Goal: Task Accomplishment & Management: Use online tool/utility

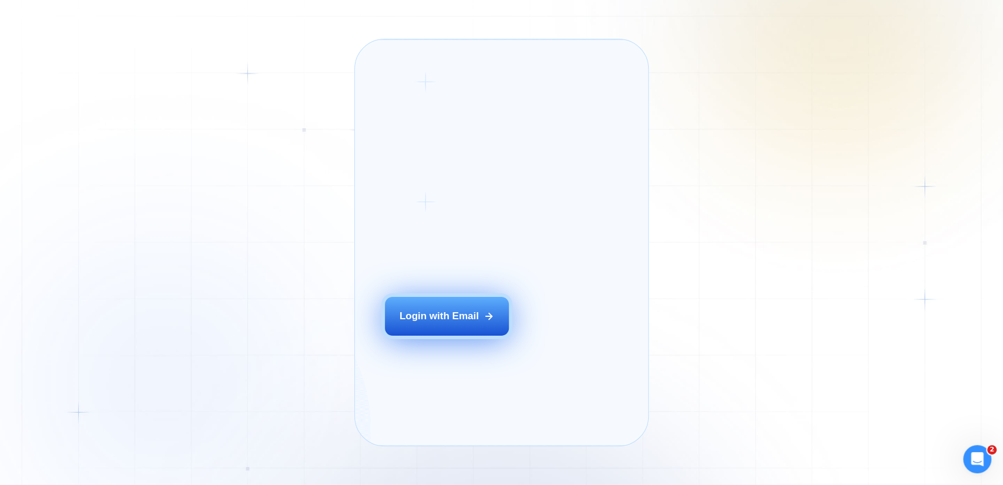
click at [470, 322] on div "Login with Email" at bounding box center [438, 316] width 79 height 14
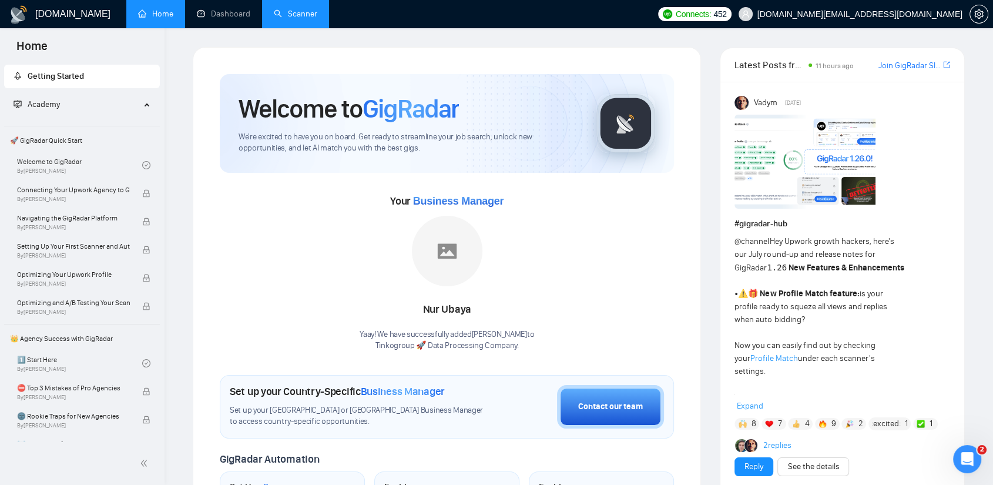
click at [300, 9] on link "Scanner" at bounding box center [295, 14] width 43 height 10
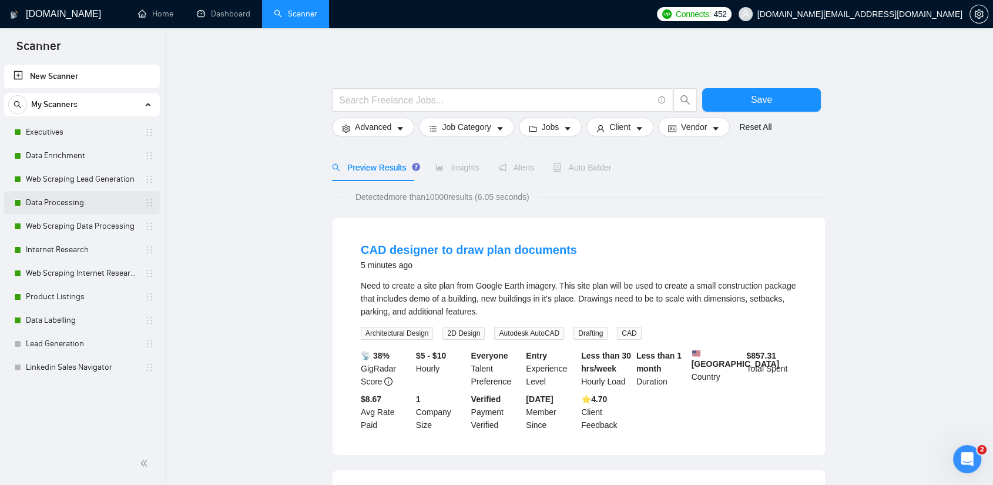
click at [66, 201] on link "Data Processing" at bounding box center [82, 202] width 112 height 23
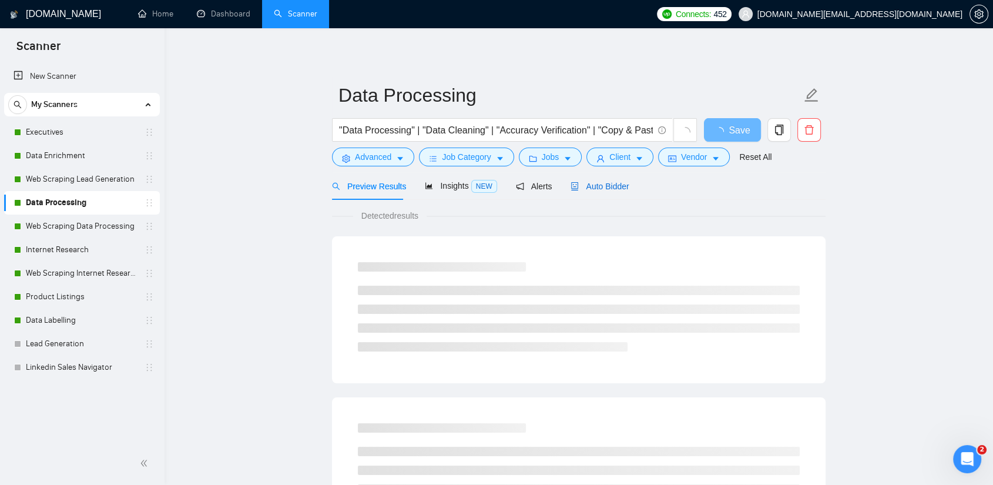
click at [599, 190] on span "Auto Bidder" at bounding box center [599, 185] width 58 height 9
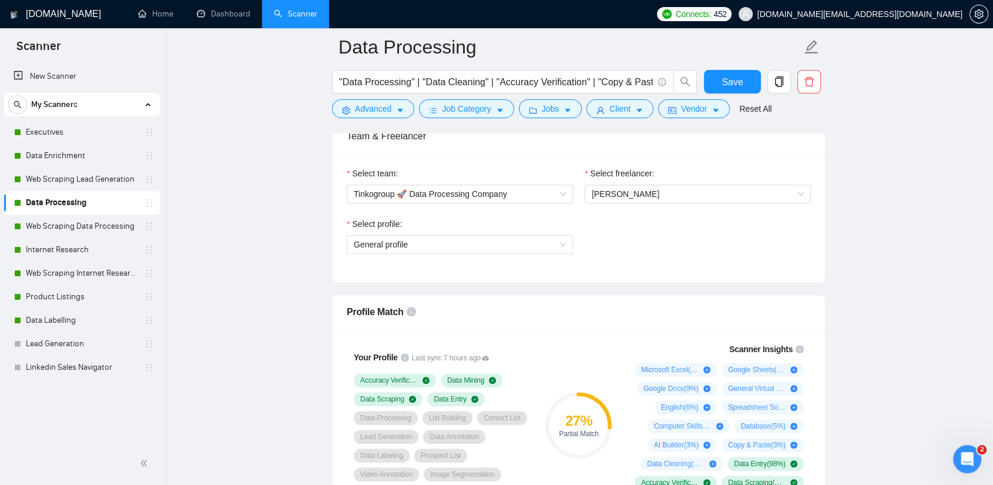
scroll to position [522, 0]
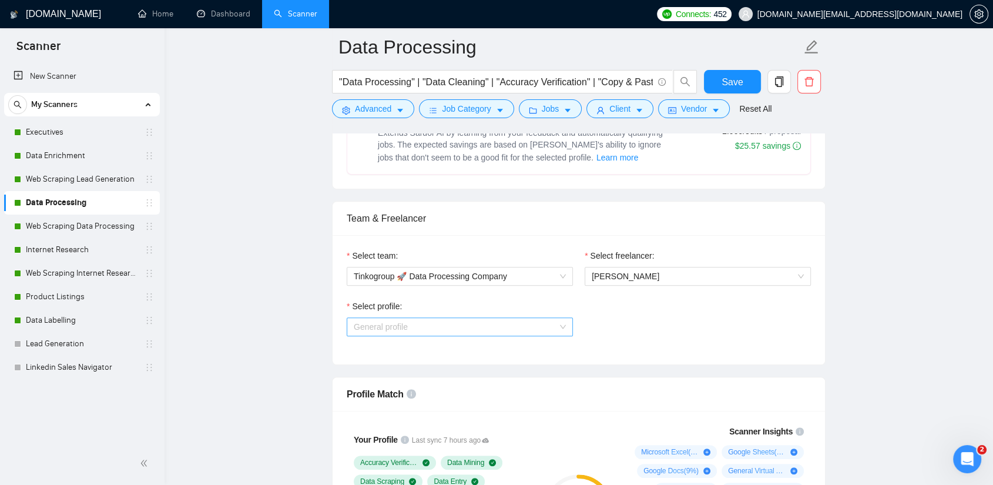
click at [466, 324] on span "General profile" at bounding box center [460, 327] width 212 height 18
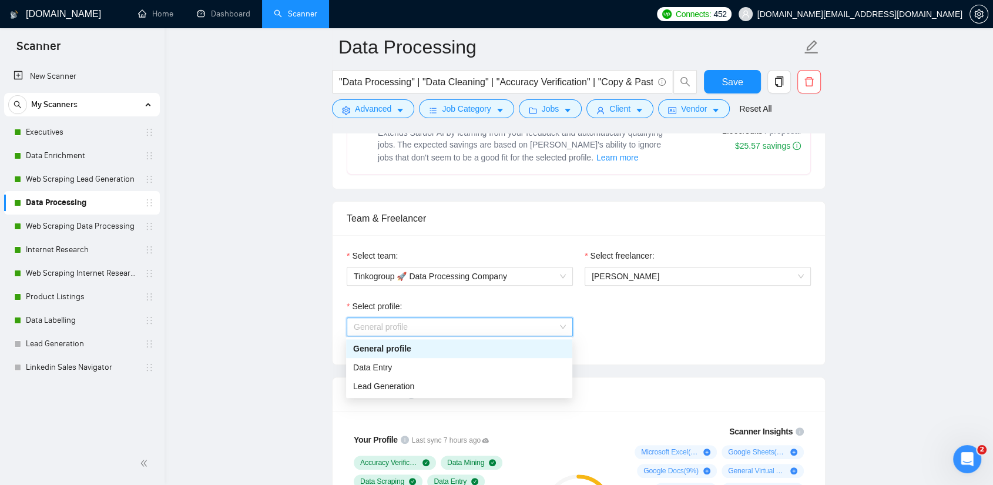
click at [379, 363] on span "Data Entry" at bounding box center [372, 366] width 39 height 9
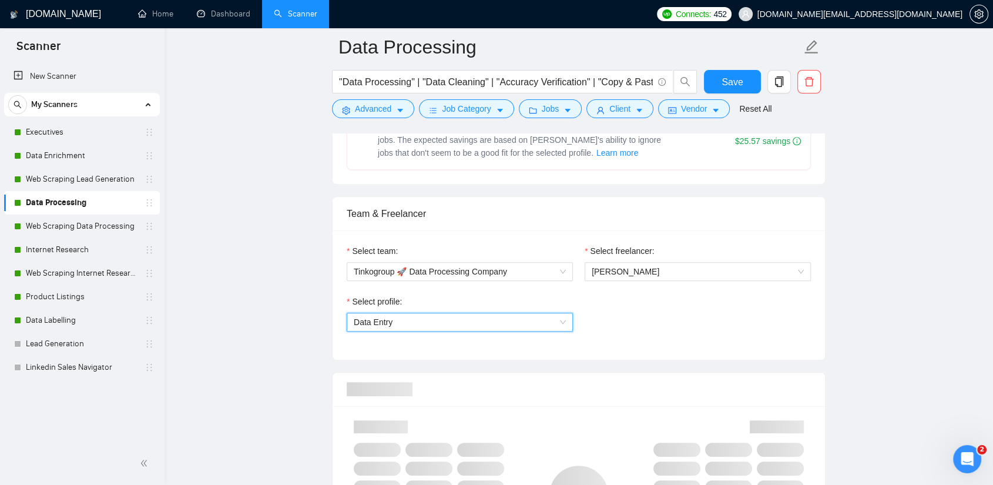
scroll to position [718, 0]
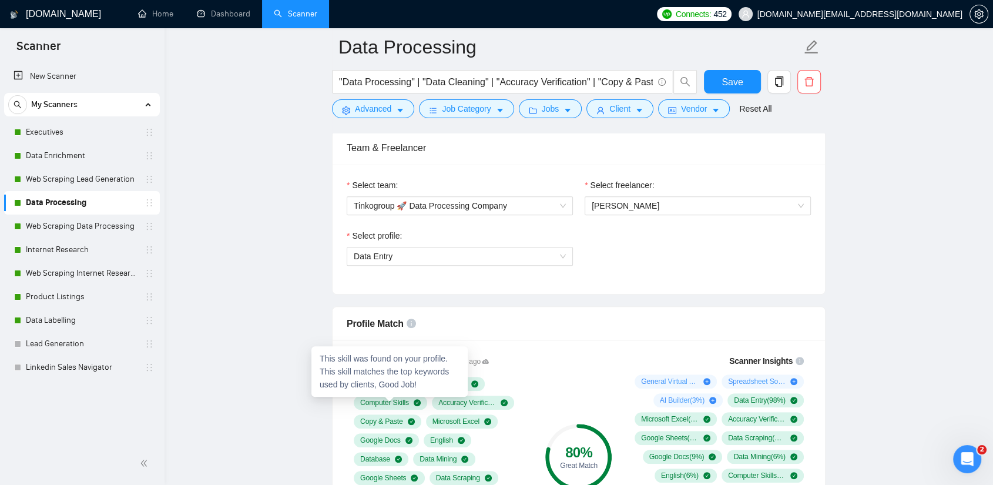
scroll to position [587, 0]
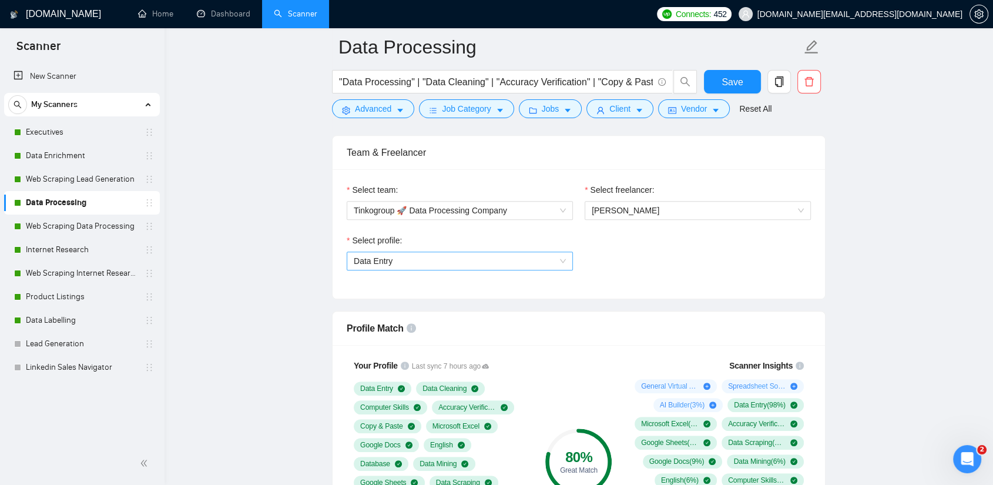
click at [412, 259] on span "Data Entry" at bounding box center [460, 261] width 212 height 18
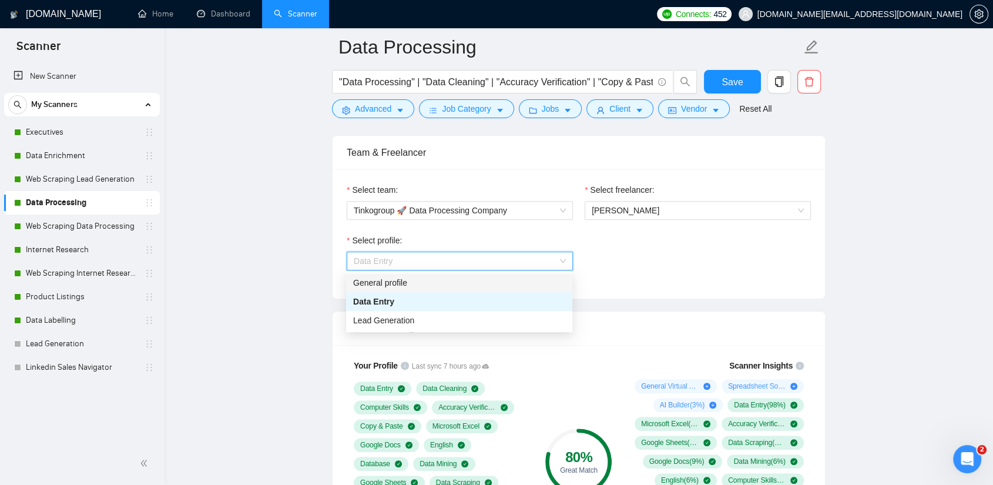
click at [395, 288] on div "General profile" at bounding box center [459, 282] width 212 height 13
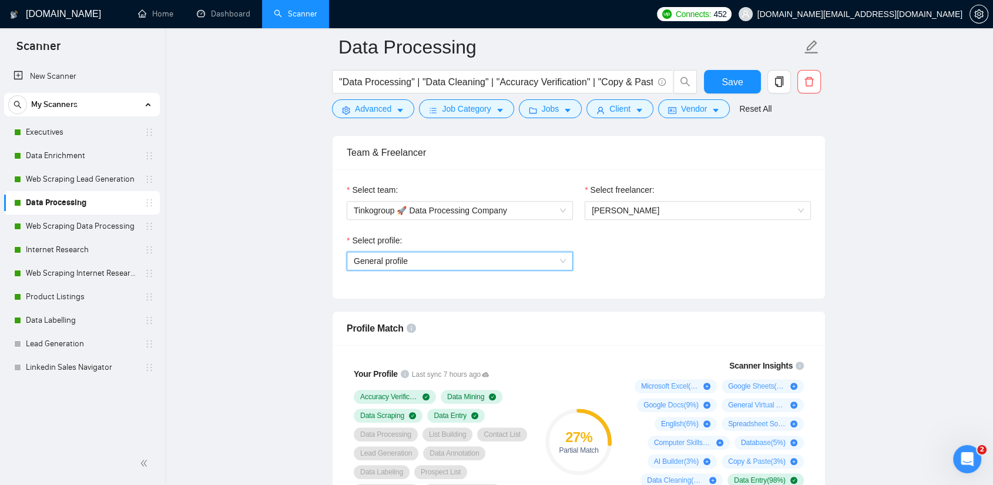
click at [411, 254] on span "General profile" at bounding box center [460, 261] width 212 height 18
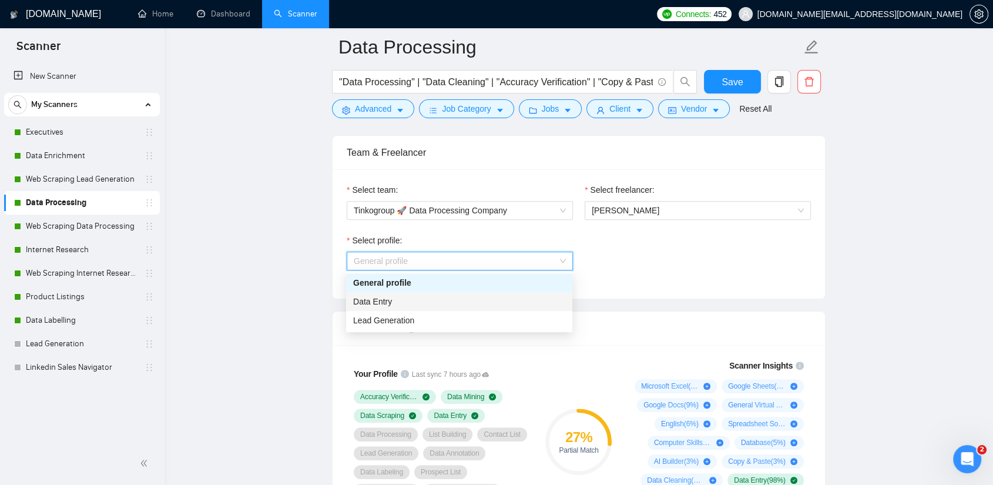
click at [400, 300] on div "Data Entry" at bounding box center [459, 301] width 212 height 13
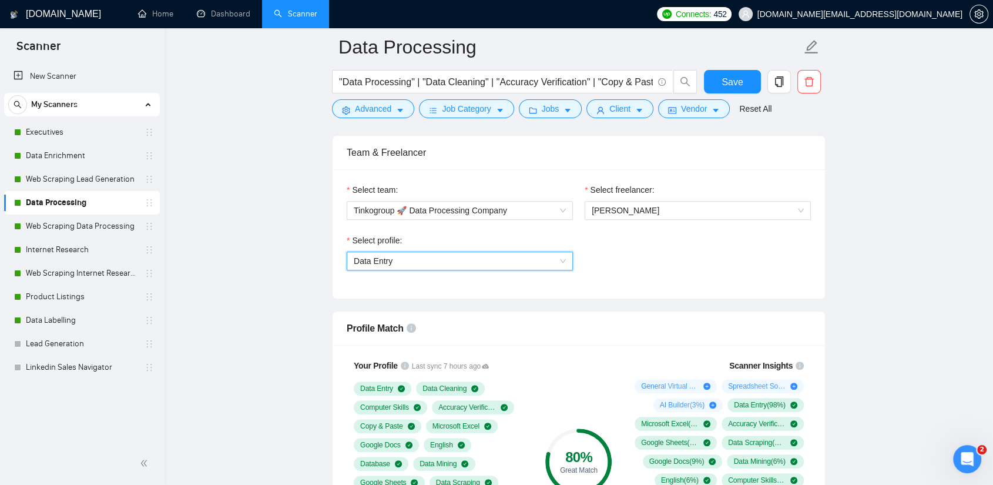
click at [395, 257] on span "Data Entry" at bounding box center [460, 261] width 212 height 18
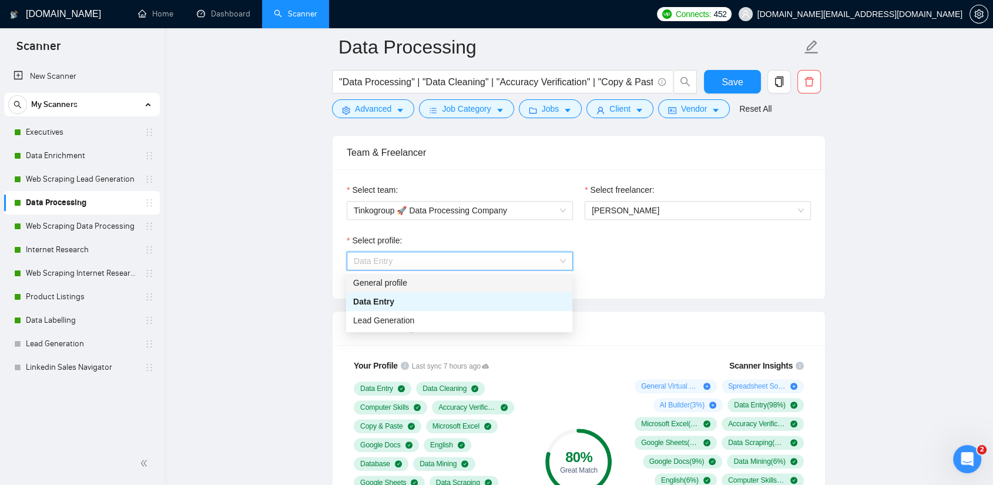
click at [395, 278] on div "General profile" at bounding box center [459, 282] width 212 height 13
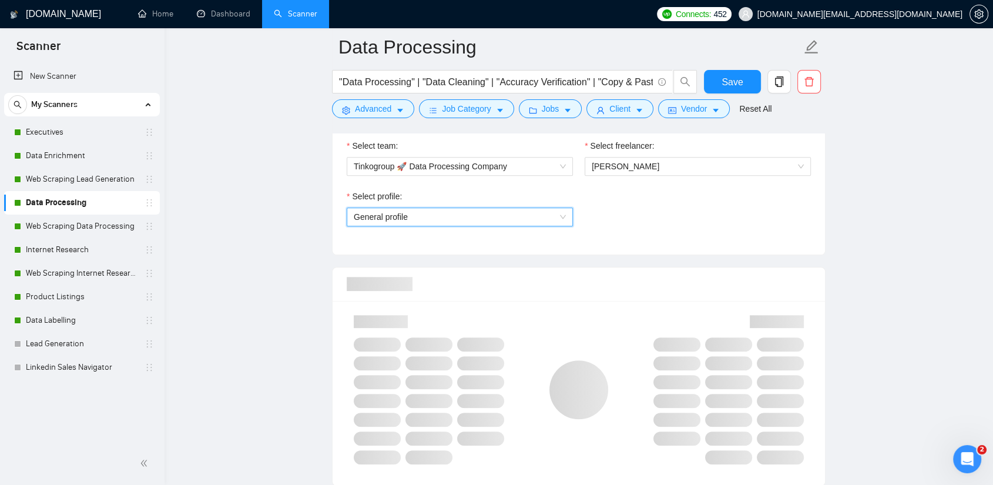
scroll to position [653, 0]
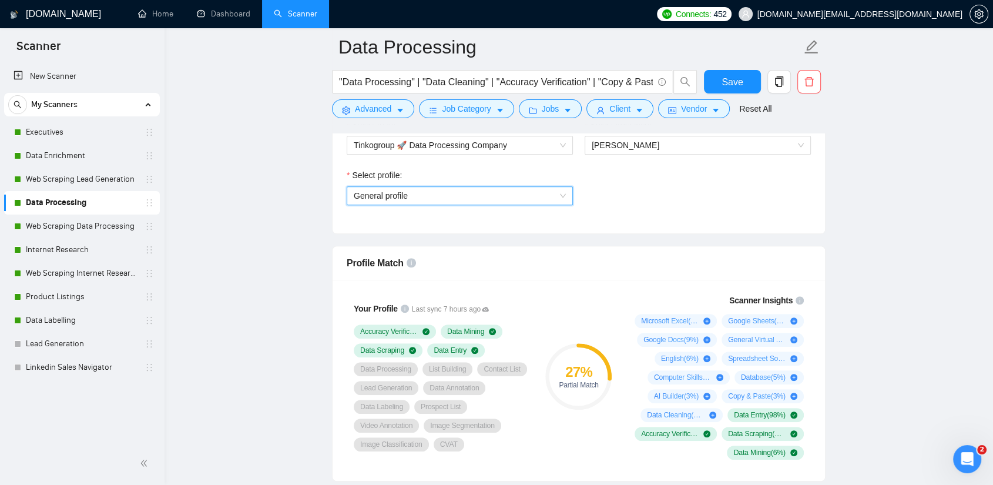
click at [418, 201] on span "General profile" at bounding box center [460, 196] width 212 height 18
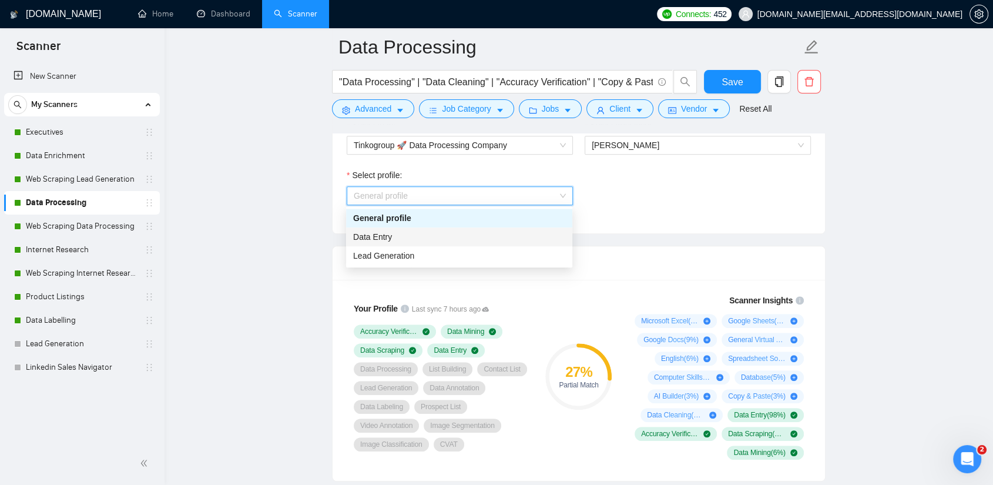
click at [405, 236] on div "Data Entry" at bounding box center [459, 236] width 212 height 13
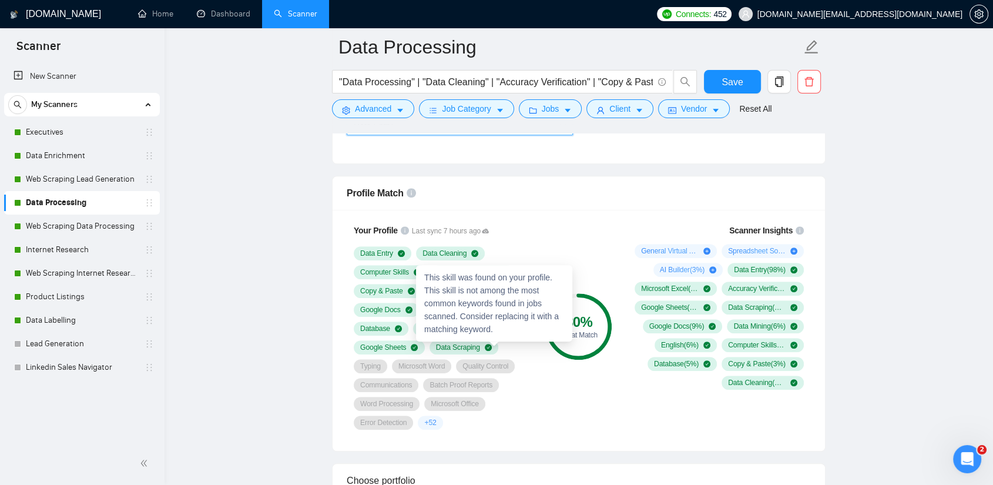
scroll to position [718, 0]
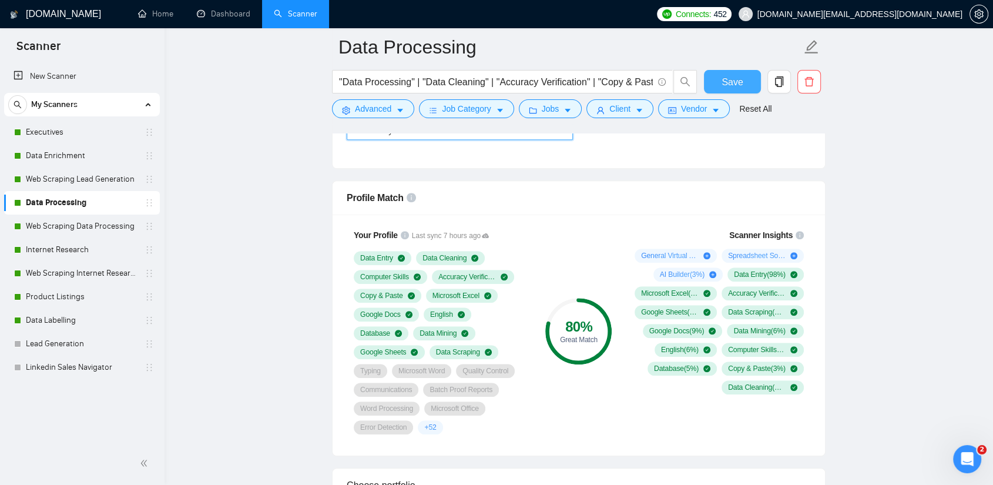
click at [727, 74] on button "Save" at bounding box center [732, 81] width 57 height 23
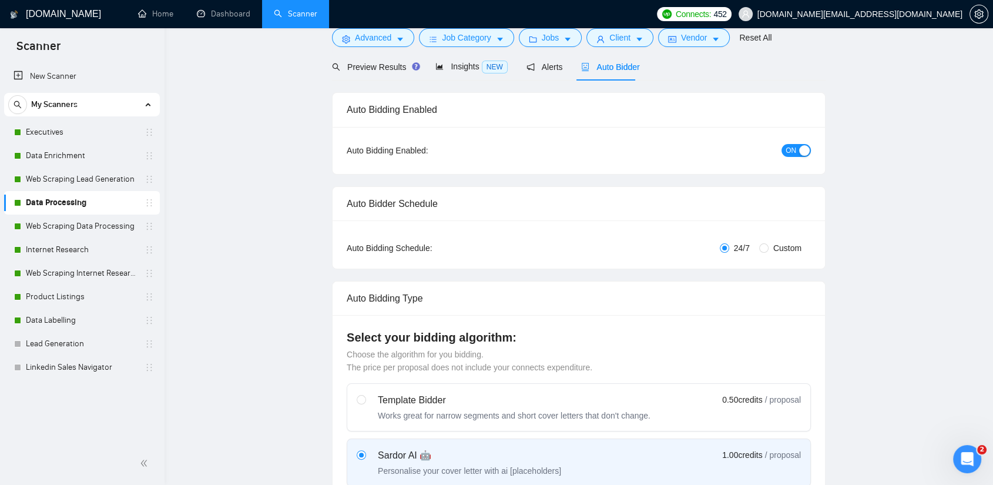
scroll to position [0, 0]
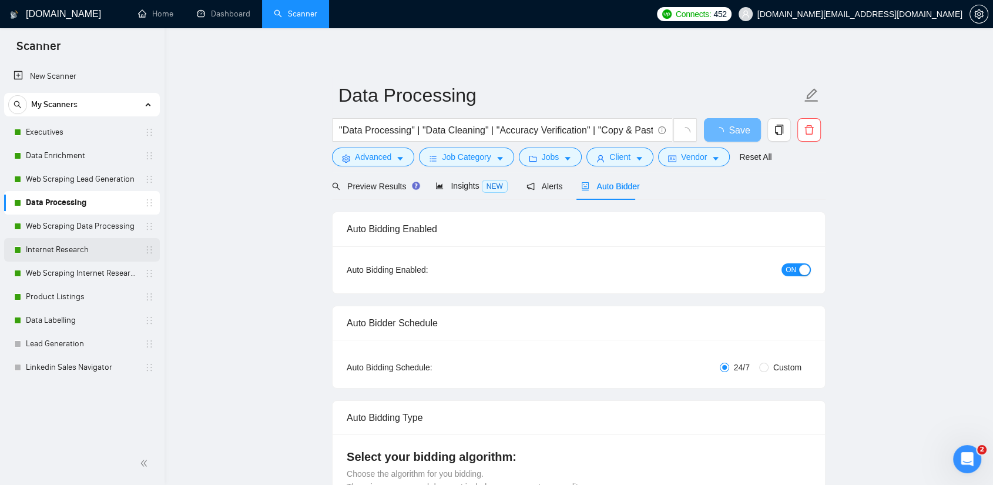
click at [42, 247] on link "Internet Research" at bounding box center [82, 249] width 112 height 23
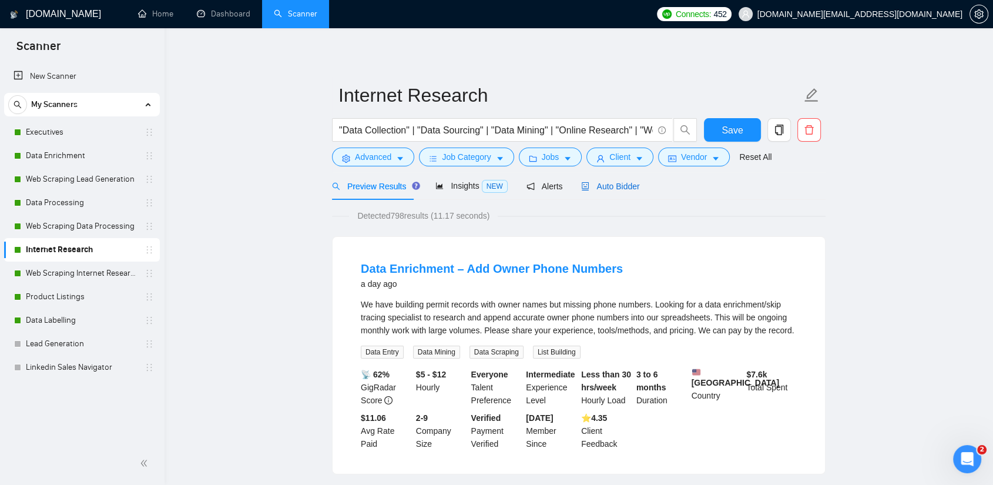
click at [594, 184] on span "Auto Bidder" at bounding box center [610, 185] width 58 height 9
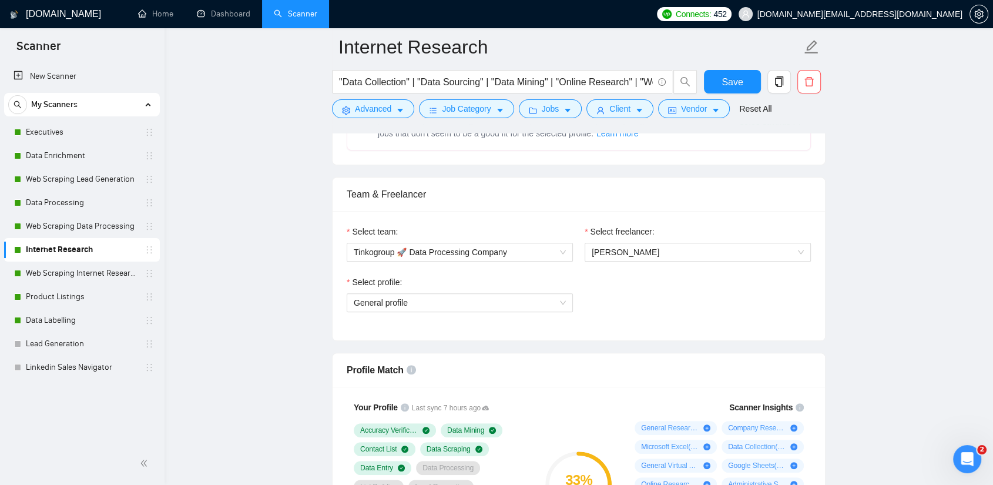
scroll to position [522, 0]
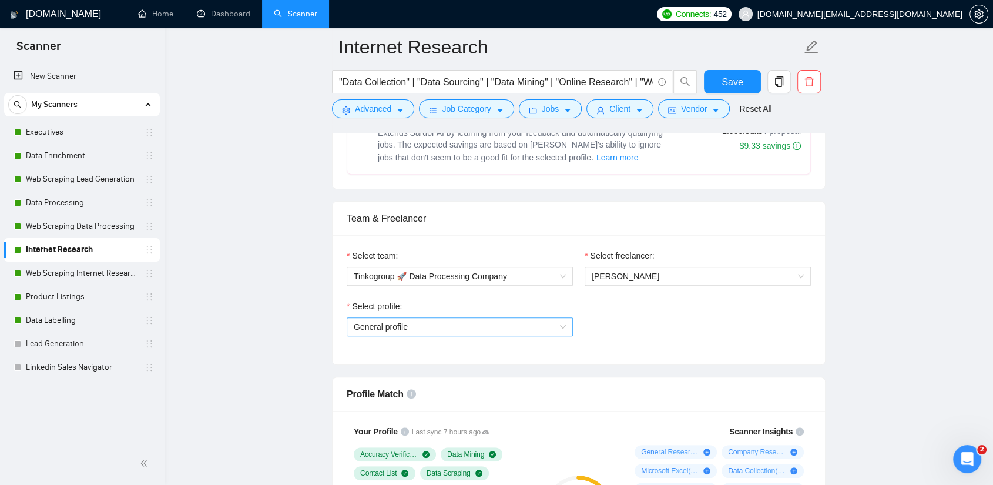
click at [425, 328] on span "General profile" at bounding box center [460, 327] width 212 height 18
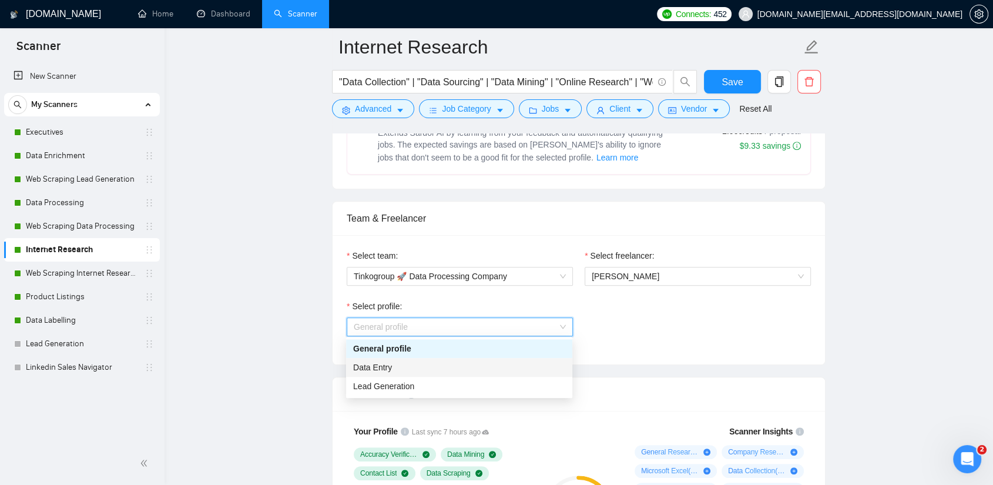
click at [388, 369] on span "Data Entry" at bounding box center [372, 366] width 39 height 9
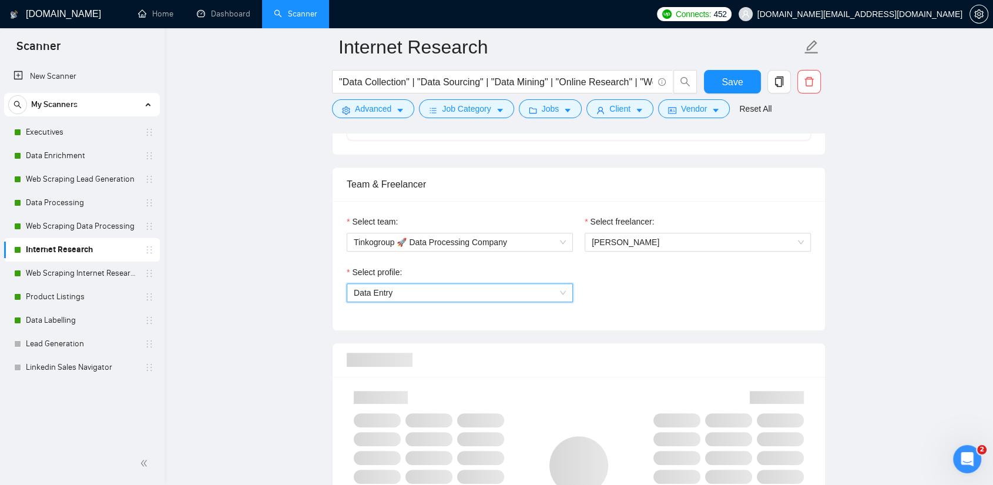
scroll to position [587, 0]
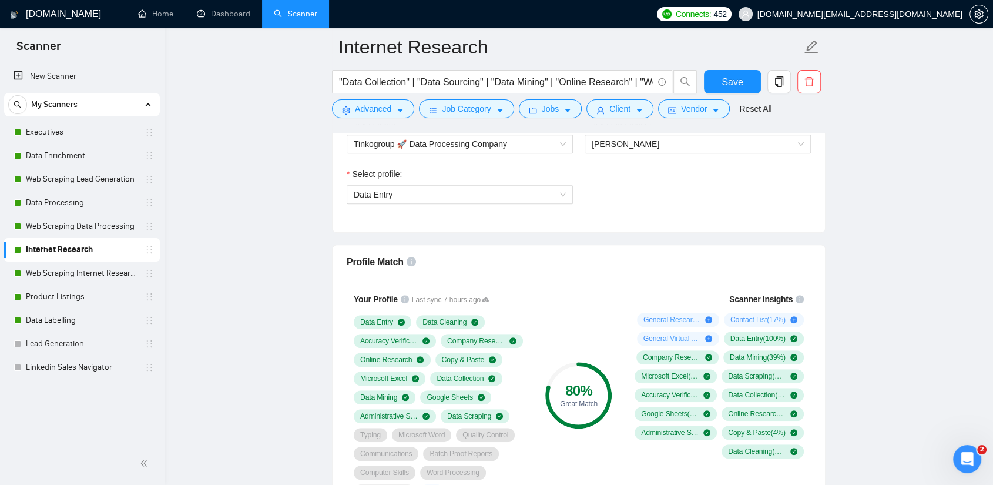
scroll to position [653, 0]
click at [731, 82] on div "Reset all filters" at bounding box center [751, 87] width 63 height 20
click at [714, 77] on button "Save" at bounding box center [732, 81] width 57 height 23
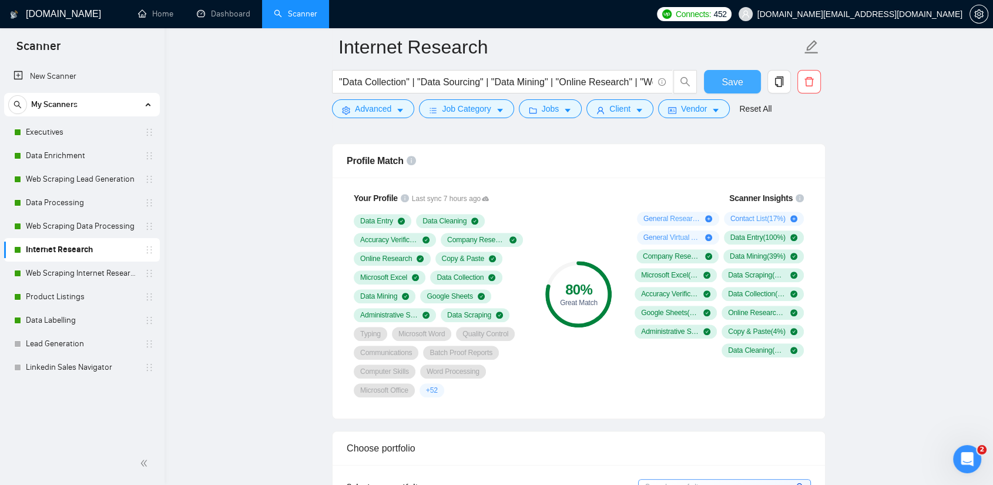
scroll to position [783, 0]
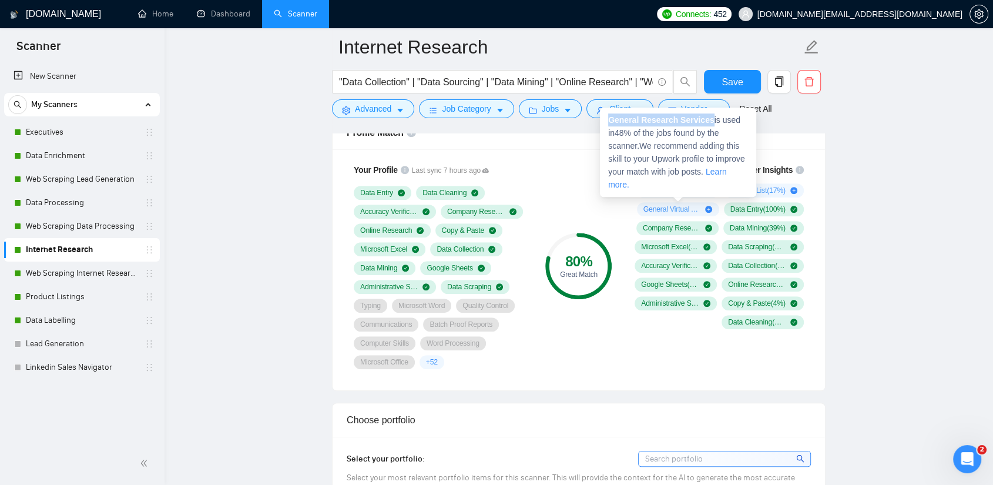
drag, startPoint x: 706, startPoint y: 117, endPoint x: 609, endPoint y: 118, distance: 97.5
click at [609, 118] on strong "General Research Services" at bounding box center [661, 119] width 106 height 9
copy strong "General Research Services"
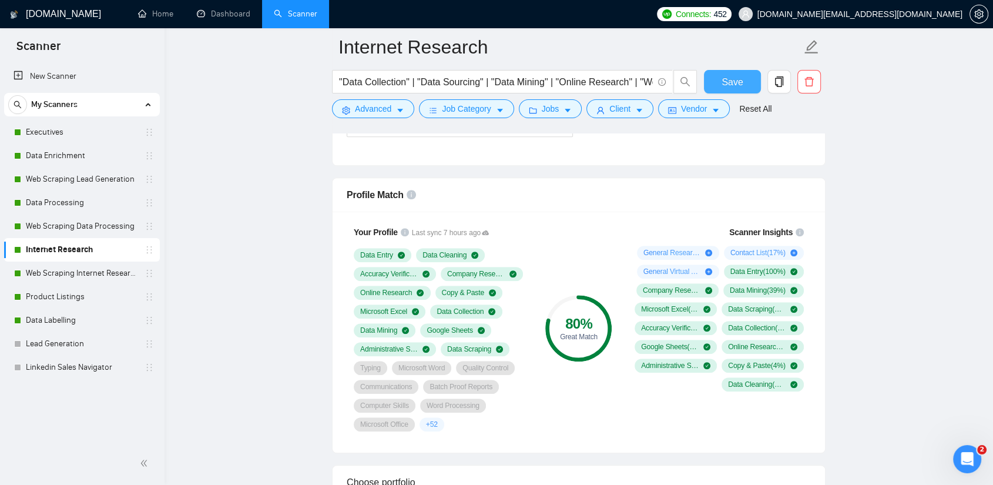
scroll to position [718, 0]
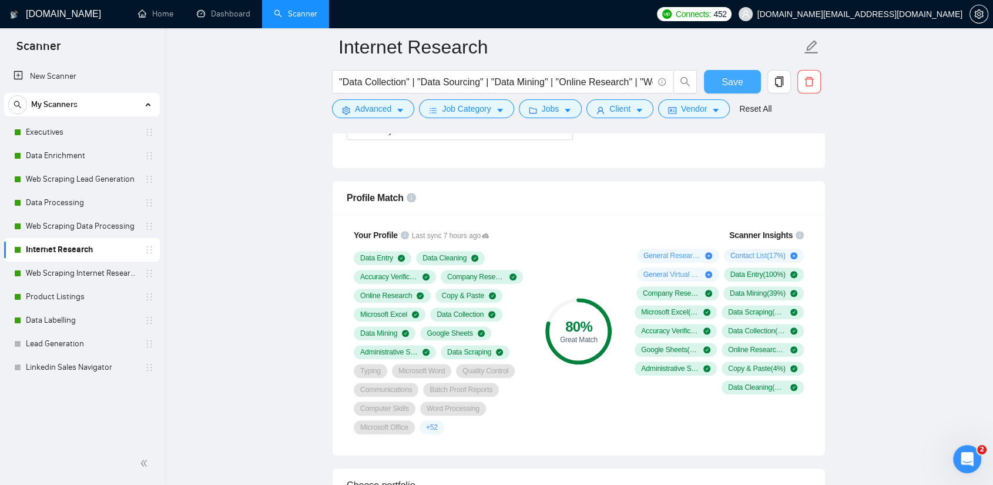
click at [737, 72] on button "Save" at bounding box center [732, 81] width 57 height 23
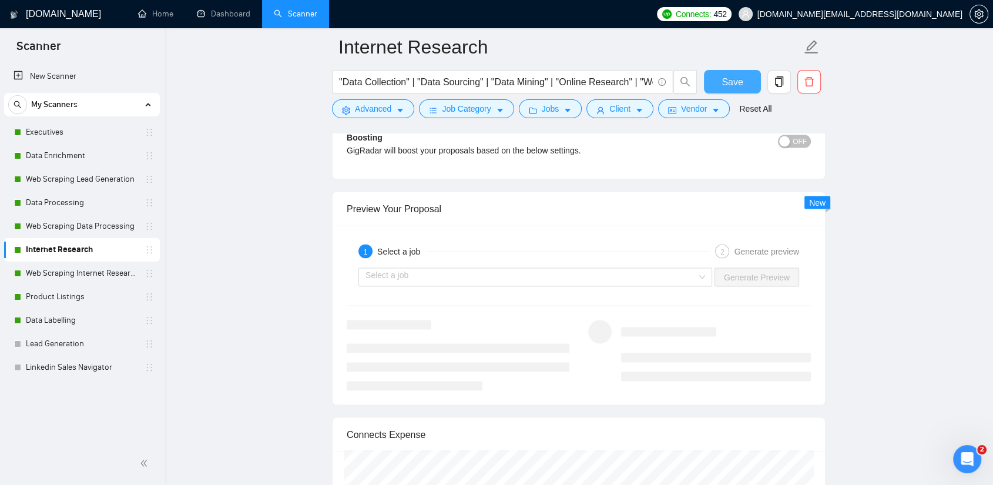
scroll to position [2218, 0]
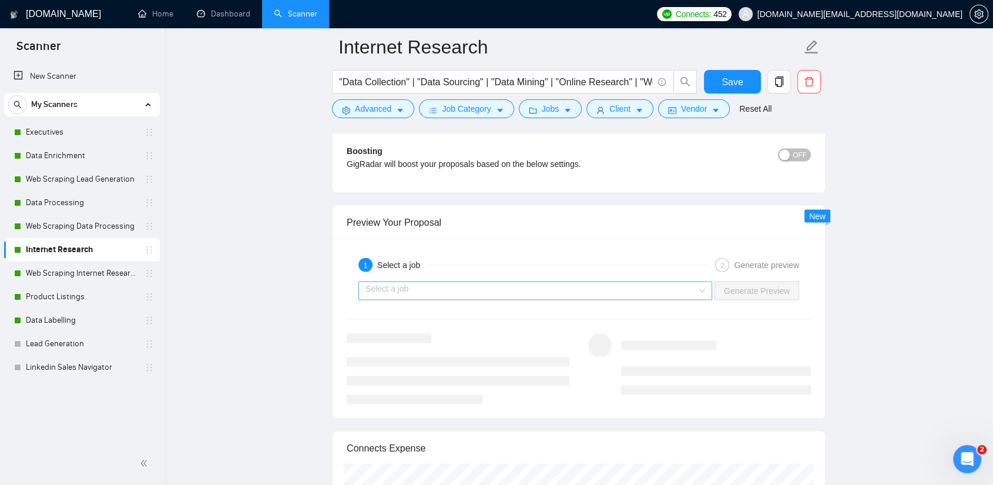
click at [512, 291] on input "search" at bounding box center [530, 290] width 331 height 18
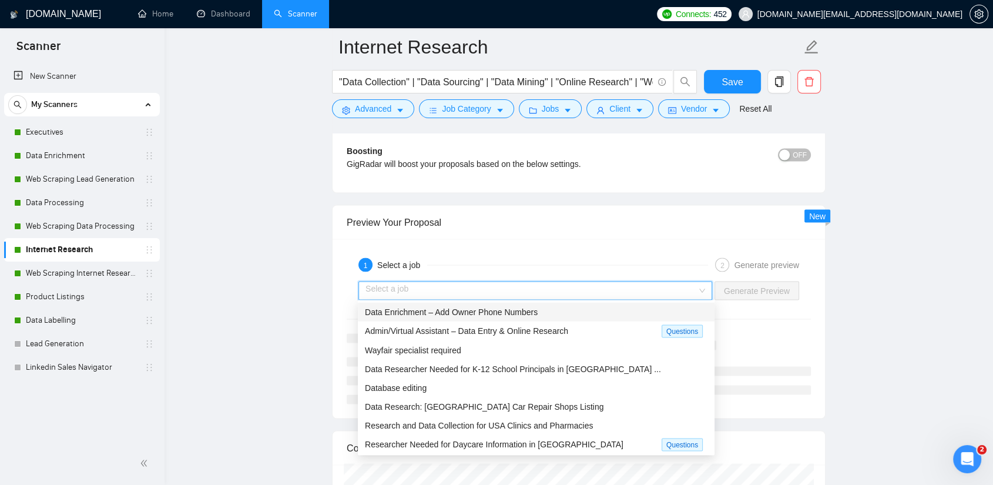
click at [454, 316] on div "Data Enrichment – Add Owner Phone Numbers" at bounding box center [536, 311] width 342 height 13
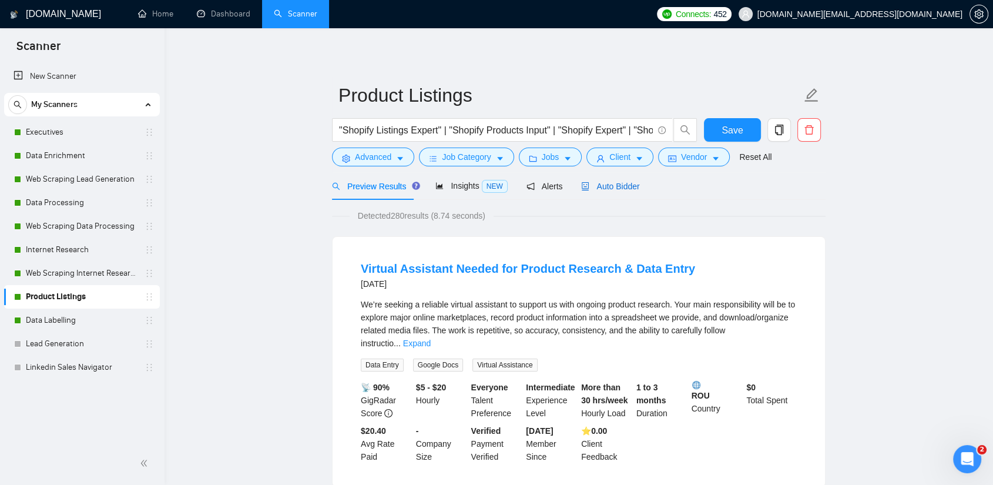
click at [615, 181] on span "Auto Bidder" at bounding box center [610, 185] width 58 height 9
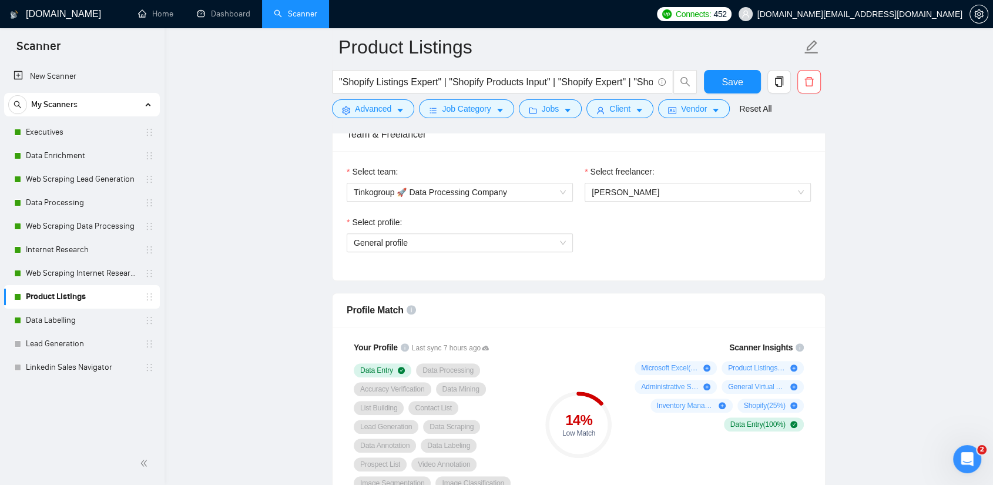
scroll to position [587, 0]
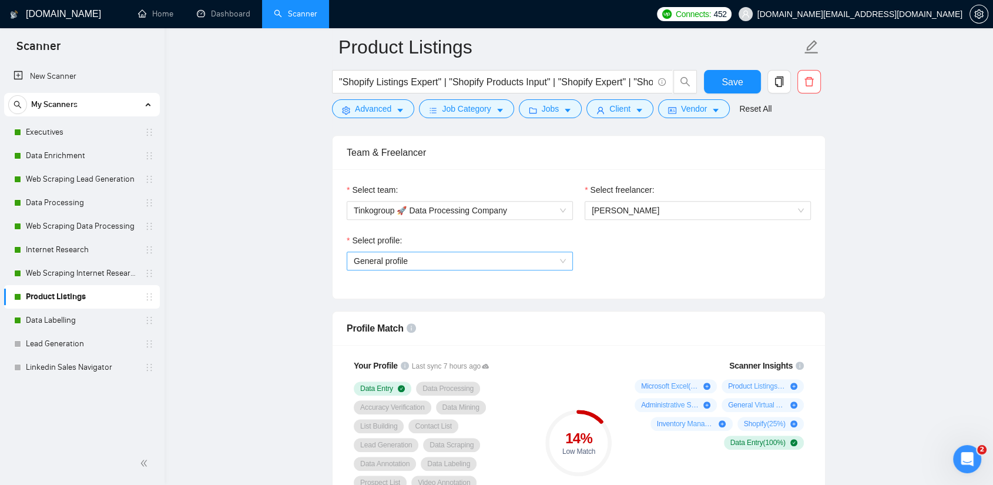
click at [442, 259] on span "General profile" at bounding box center [460, 261] width 212 height 18
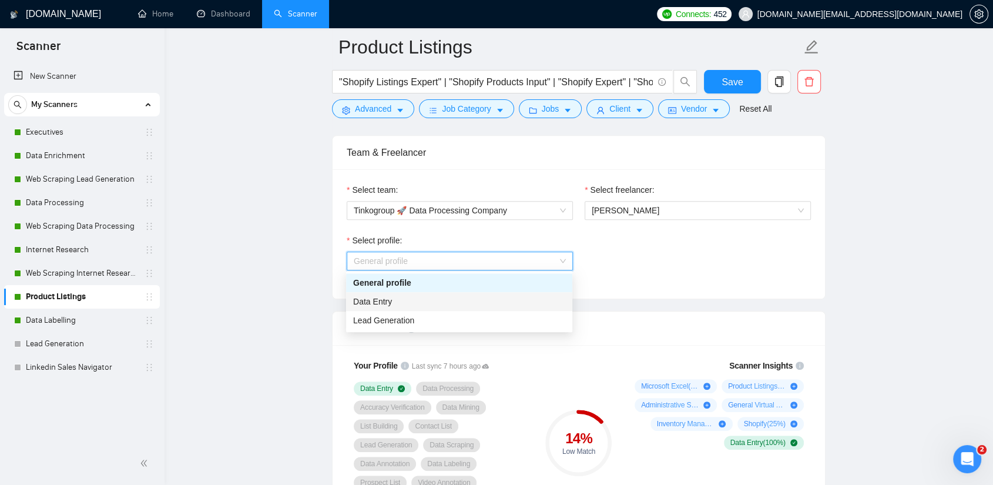
click at [399, 303] on div "Data Entry" at bounding box center [459, 301] width 212 height 13
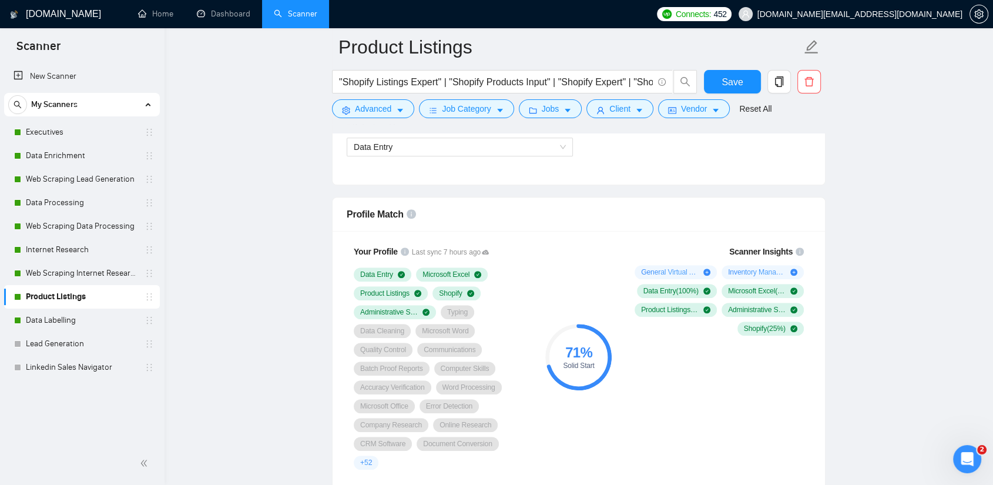
scroll to position [718, 0]
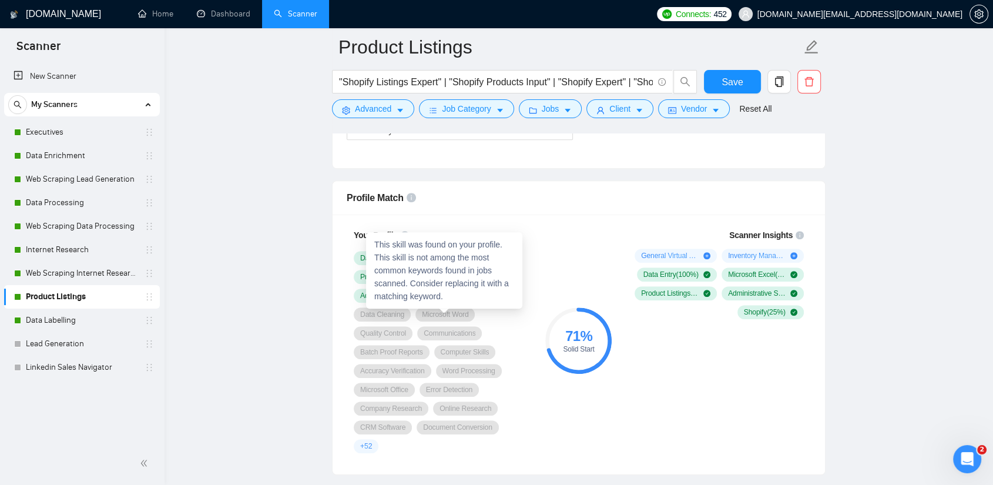
drag, startPoint x: 421, startPoint y: 314, endPoint x: 468, endPoint y: 314, distance: 46.4
click at [468, 314] on span "Microsoft Word" at bounding box center [445, 314] width 46 height 9
drag, startPoint x: 417, startPoint y: 314, endPoint x: 476, endPoint y: 315, distance: 59.4
click at [476, 315] on div "Data Entry Microsoft Excel Product Listings Shopify Administrative Support Typi…" at bounding box center [441, 352] width 174 height 202
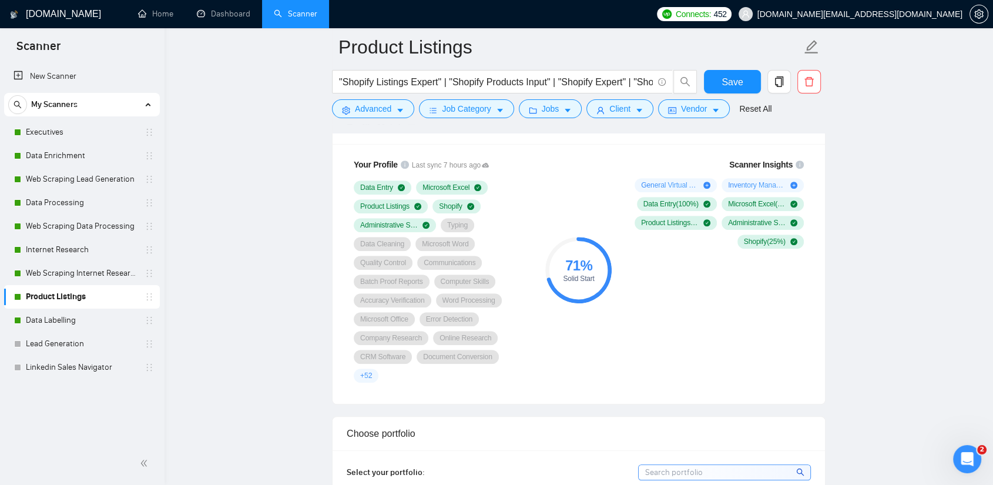
scroll to position [783, 0]
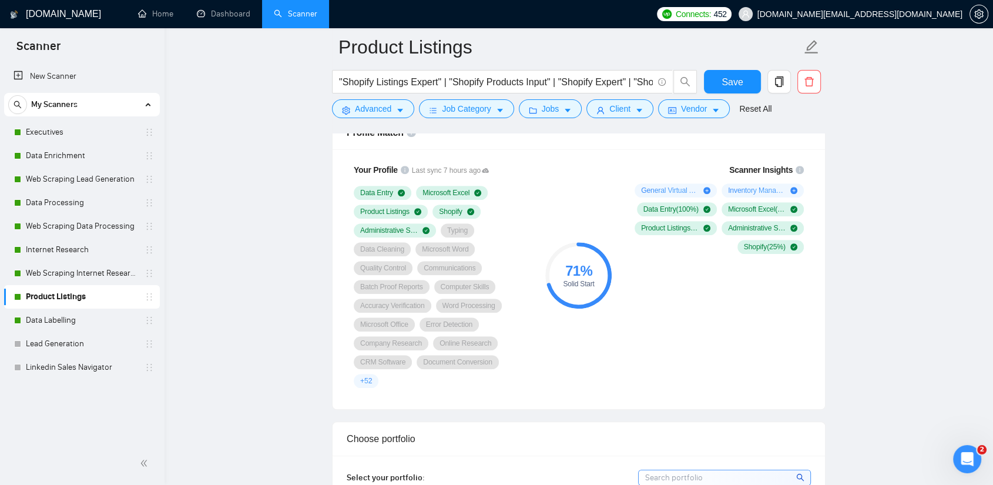
click at [372, 376] on span "+ 52" at bounding box center [366, 380] width 12 height 9
click at [734, 80] on span "Save" at bounding box center [731, 82] width 21 height 15
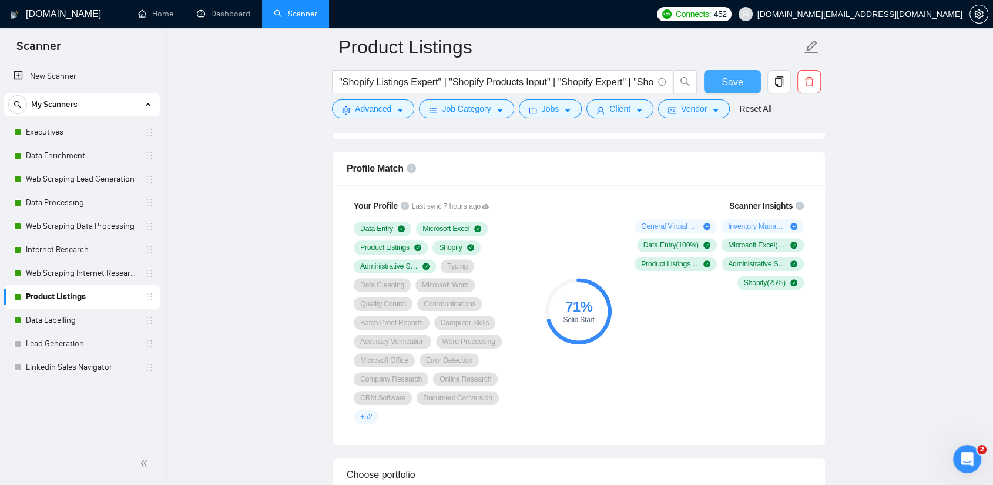
scroll to position [744, 0]
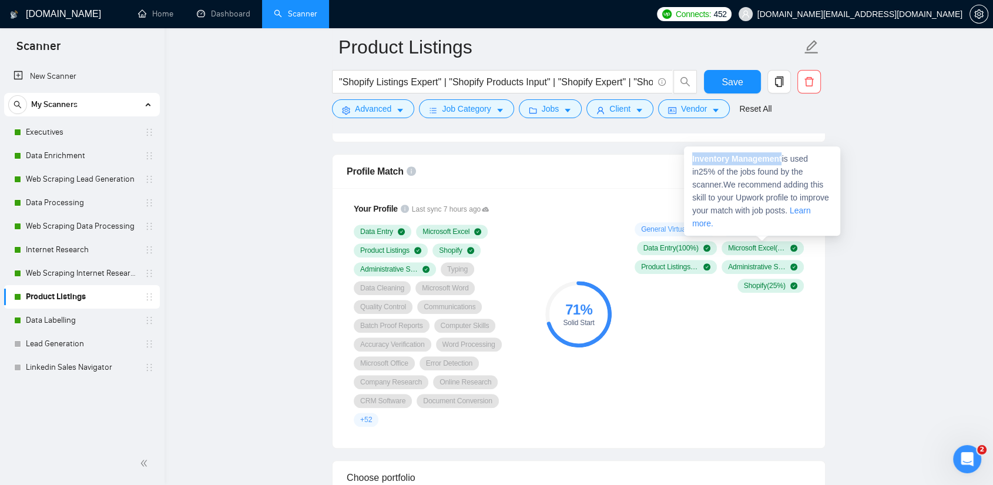
copy strong "Inventory Management"
drag, startPoint x: 782, startPoint y: 159, endPoint x: 688, endPoint y: 160, distance: 94.0
click at [688, 160] on div "Inventory Management is used in 25 % of the jobs found by the scanner. We recom…" at bounding box center [762, 190] width 156 height 89
copy strong "Inventory Management"
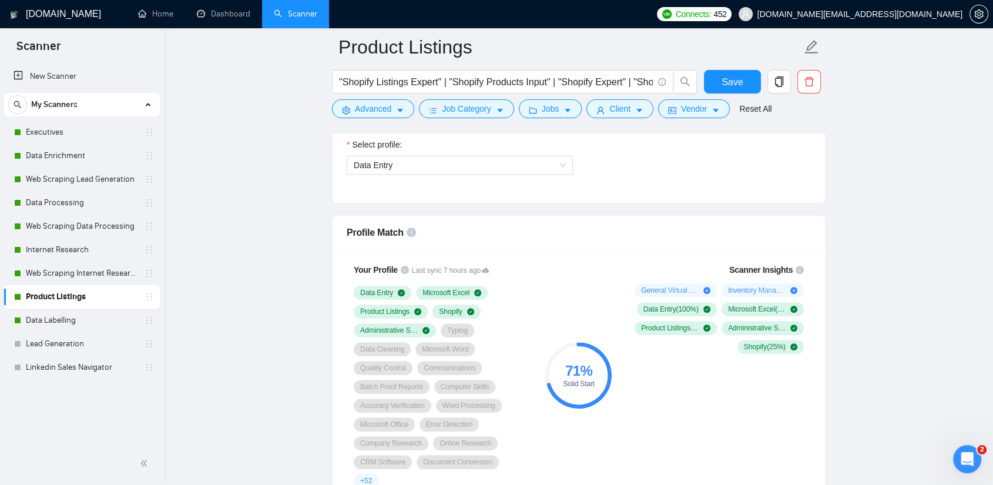
scroll to position [679, 0]
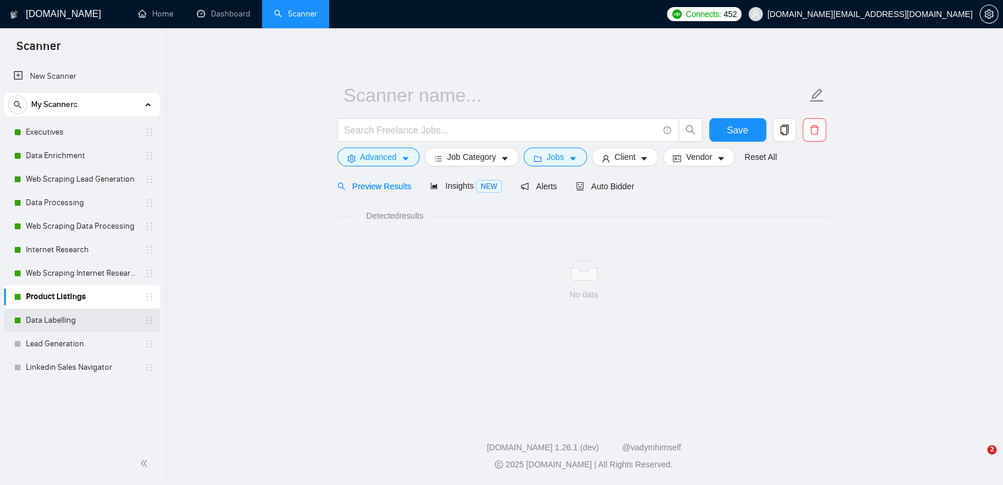
click at [83, 318] on link "Data Labelling" at bounding box center [82, 319] width 112 height 23
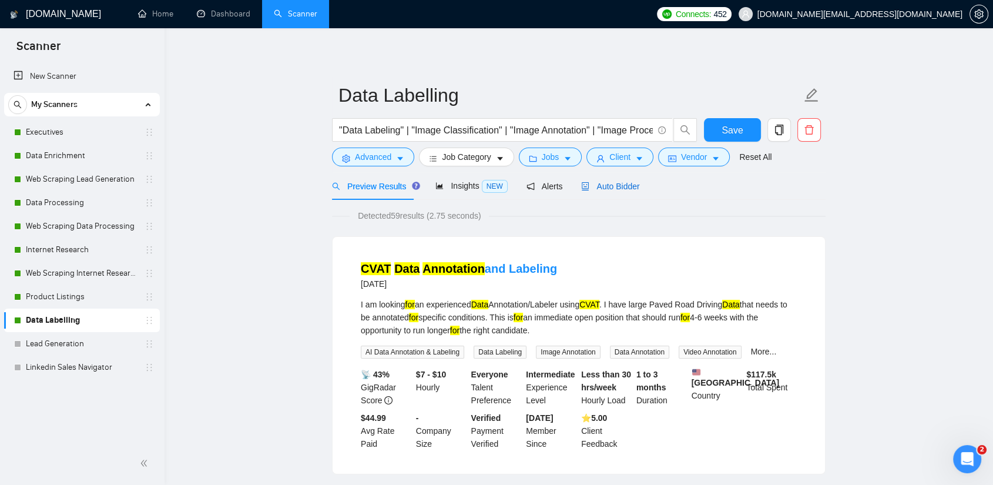
click at [597, 189] on span "Auto Bidder" at bounding box center [610, 185] width 58 height 9
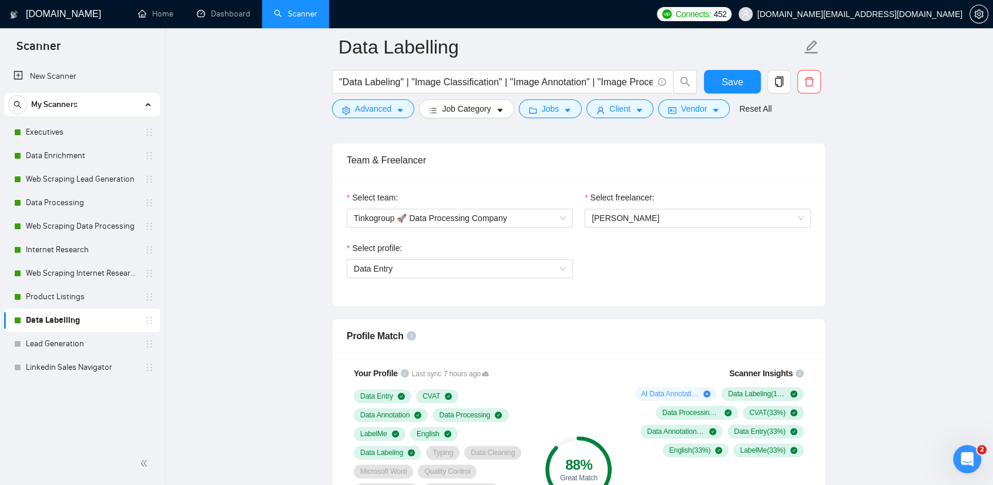
scroll to position [587, 0]
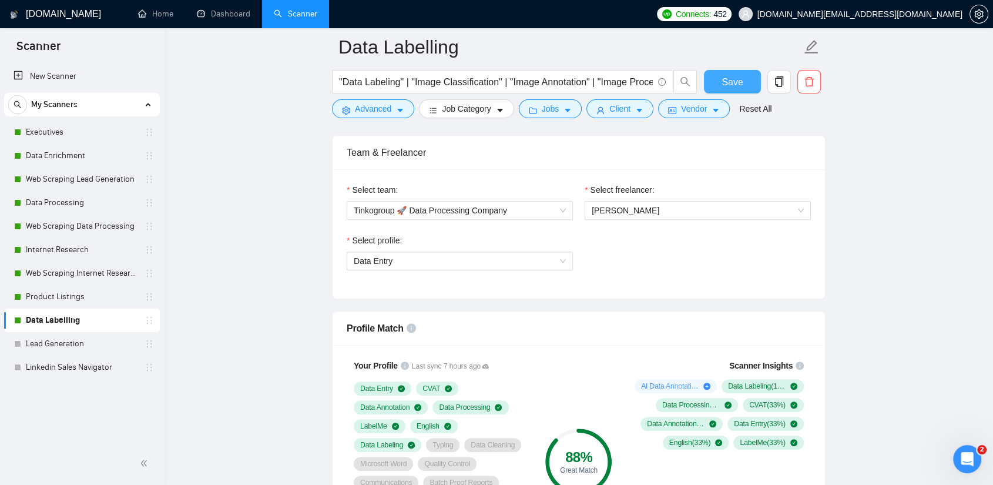
click at [741, 76] on span "Save" at bounding box center [731, 82] width 21 height 15
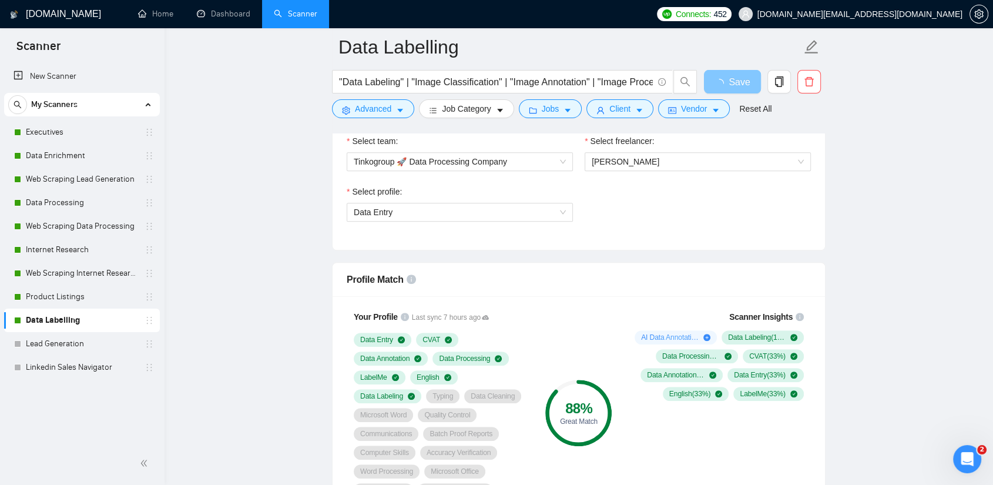
scroll to position [718, 0]
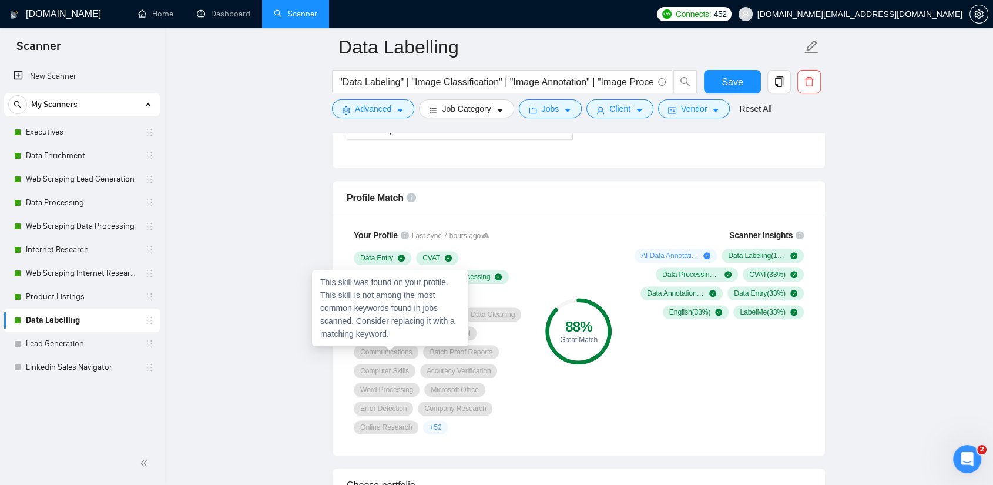
drag, startPoint x: 350, startPoint y: 346, endPoint x: 428, endPoint y: 354, distance: 78.0
click at [428, 354] on div "Your Profile Last sync 7 hours ago Data Entry CVAT Data Annotation Data Process…" at bounding box center [441, 331] width 188 height 220
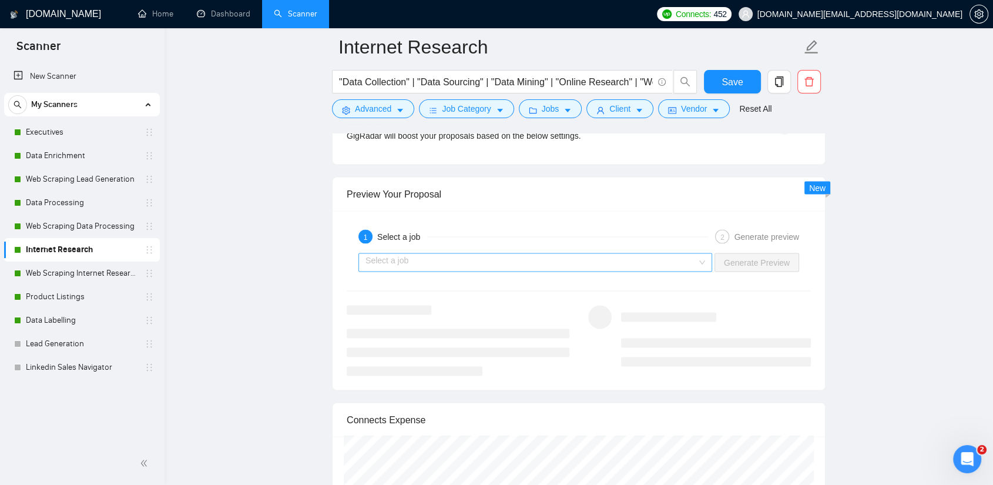
scroll to position [2218, 0]
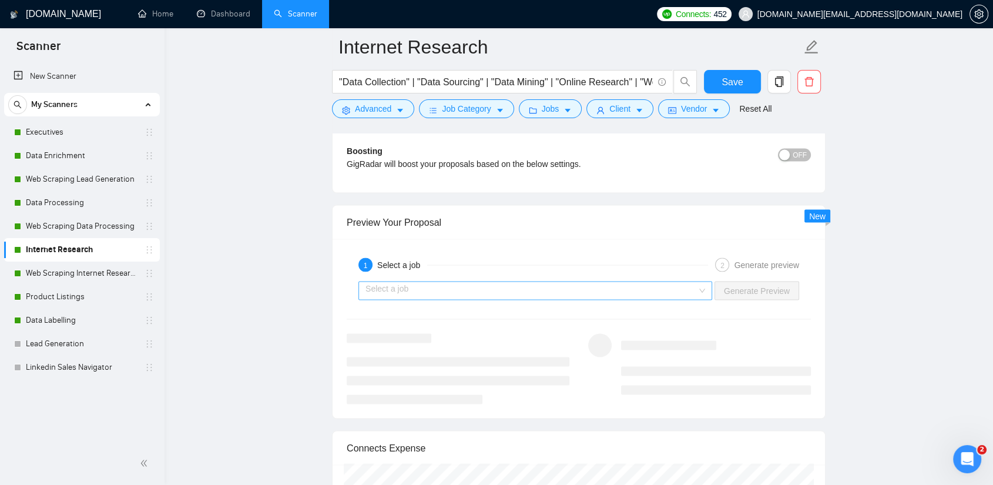
click at [579, 294] on input "search" at bounding box center [530, 290] width 331 height 18
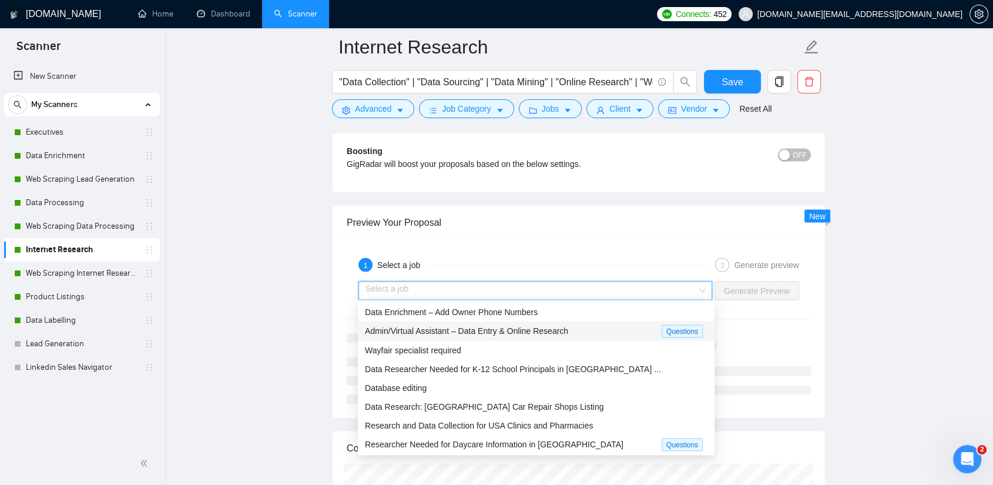
click at [537, 331] on span "Admin/Virtual Assistant – Data Entry & Online Research" at bounding box center [466, 329] width 203 height 9
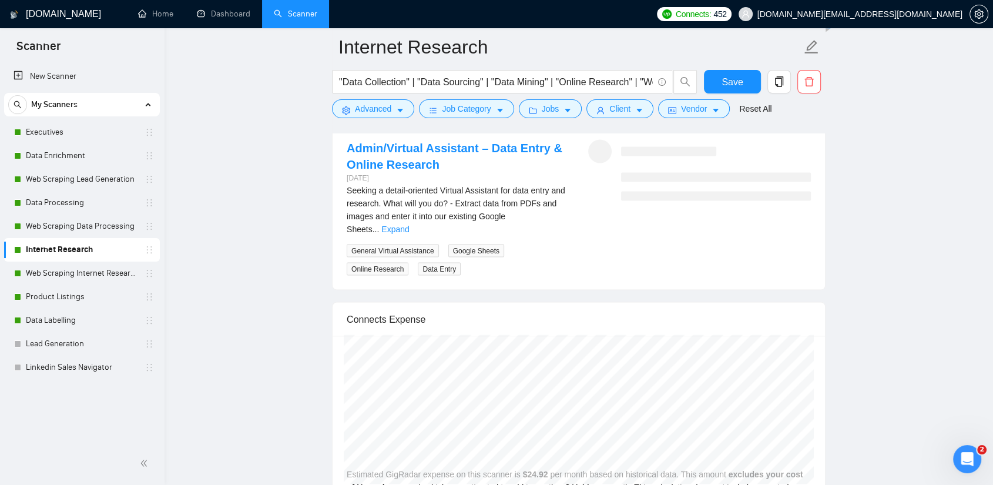
scroll to position [2415, 0]
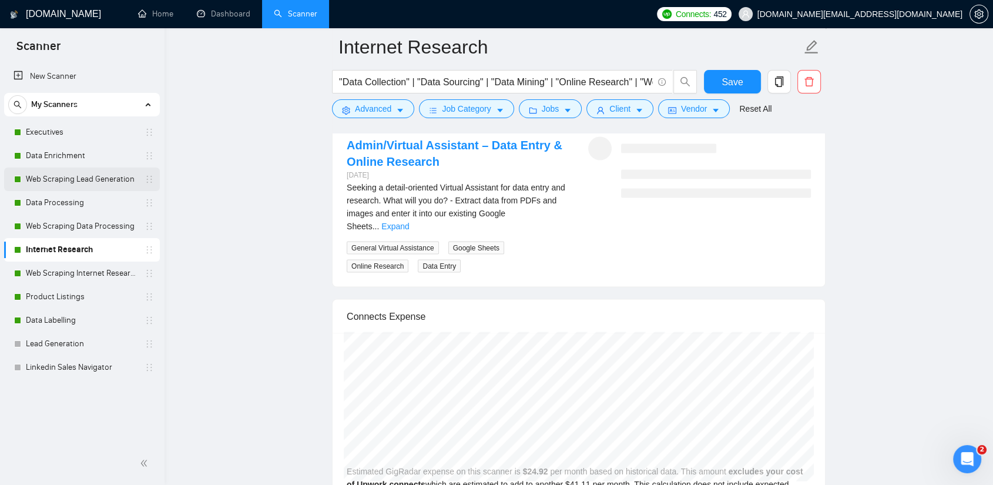
click at [89, 180] on link "Web Scraping Lead Generation" at bounding box center [82, 178] width 112 height 23
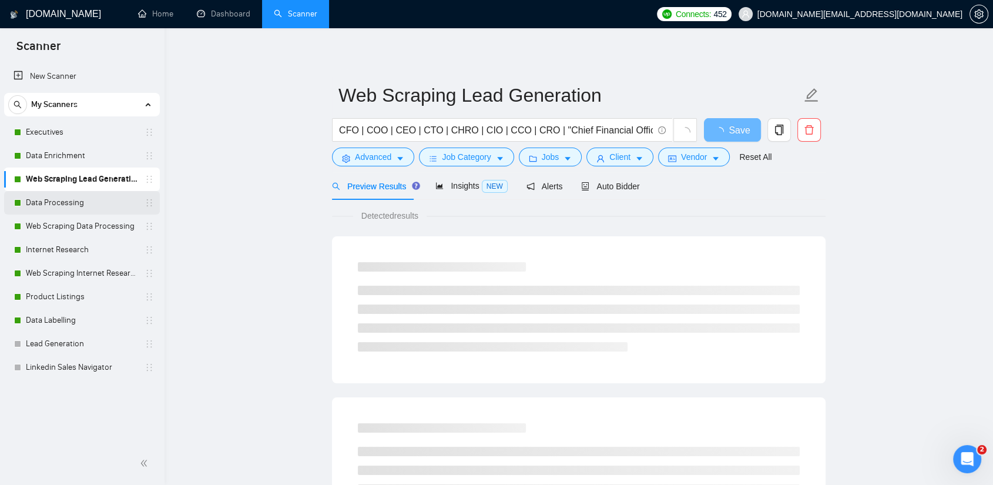
click at [76, 196] on link "Data Processing" at bounding box center [82, 202] width 112 height 23
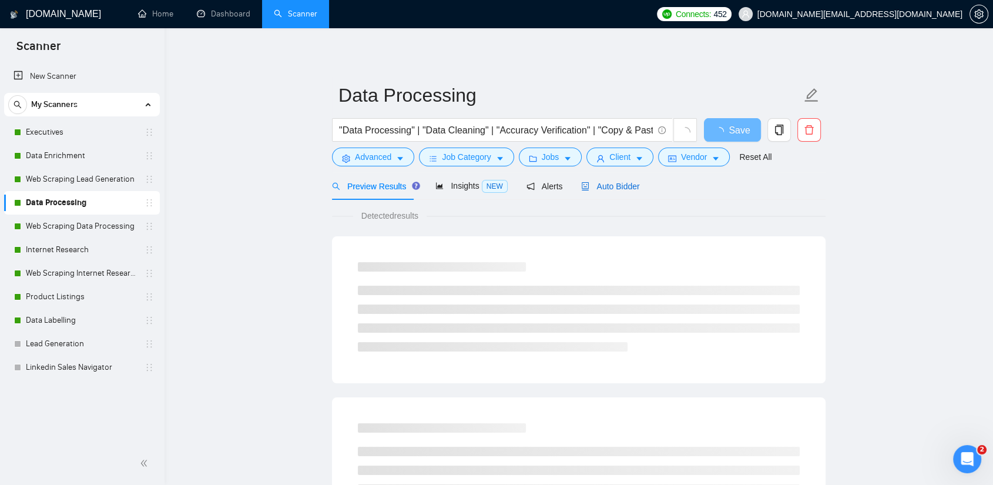
click at [611, 187] on span "Auto Bidder" at bounding box center [610, 185] width 58 height 9
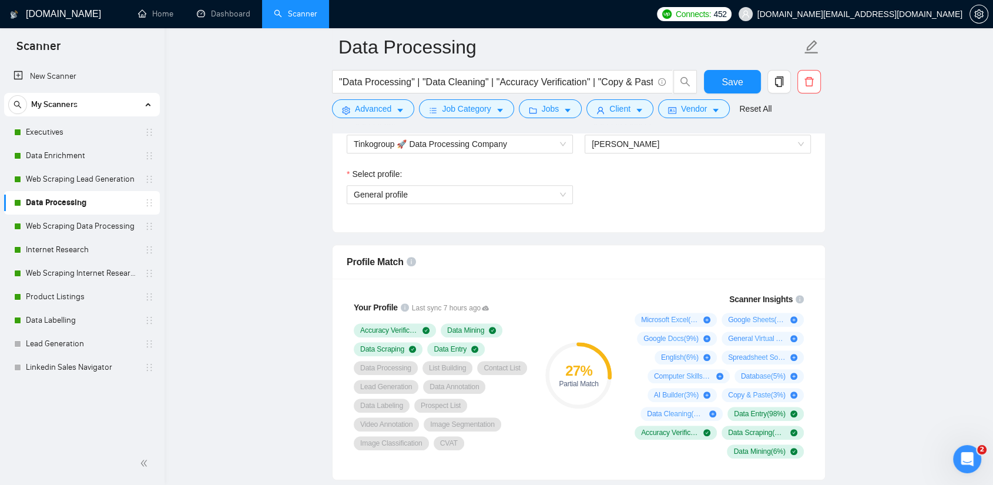
scroll to position [653, 0]
click at [381, 203] on span "General profile" at bounding box center [460, 196] width 212 height 18
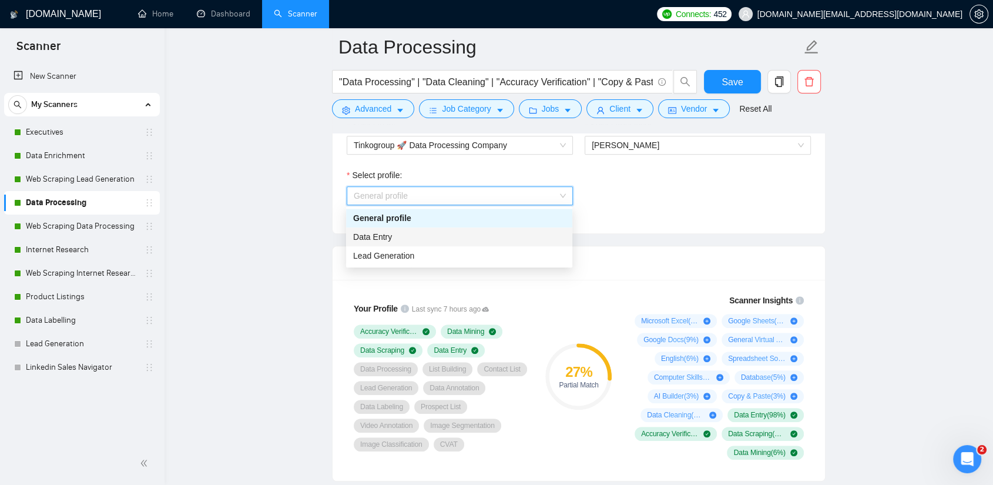
click at [366, 237] on span "Data Entry" at bounding box center [372, 236] width 39 height 9
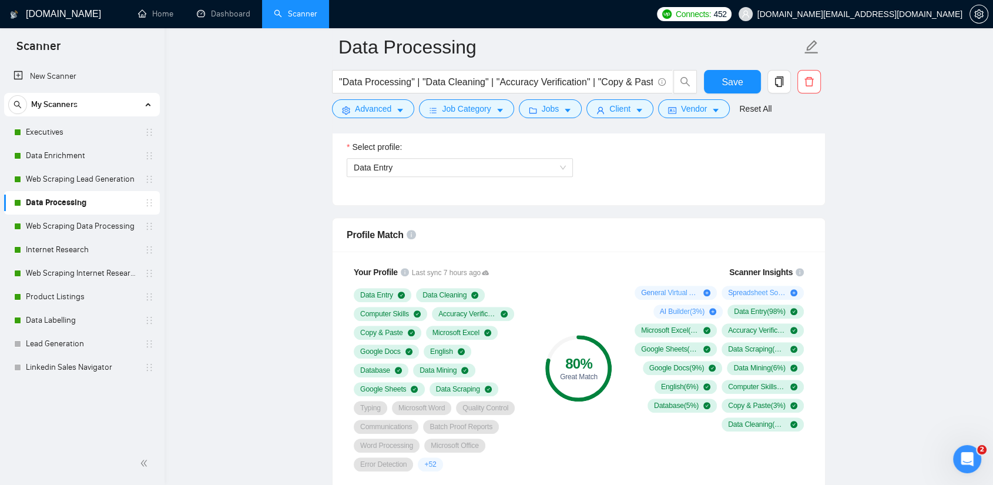
scroll to position [718, 0]
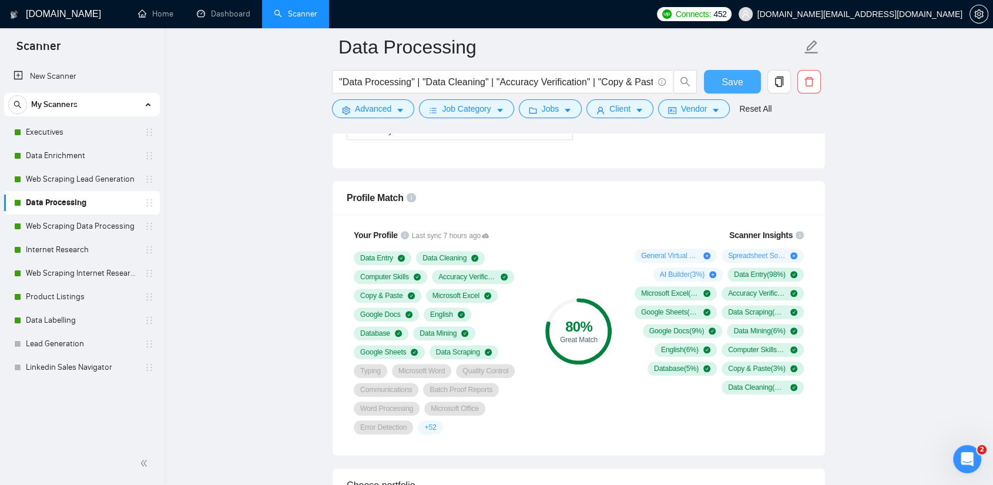
click at [735, 83] on span "Save" at bounding box center [731, 82] width 21 height 15
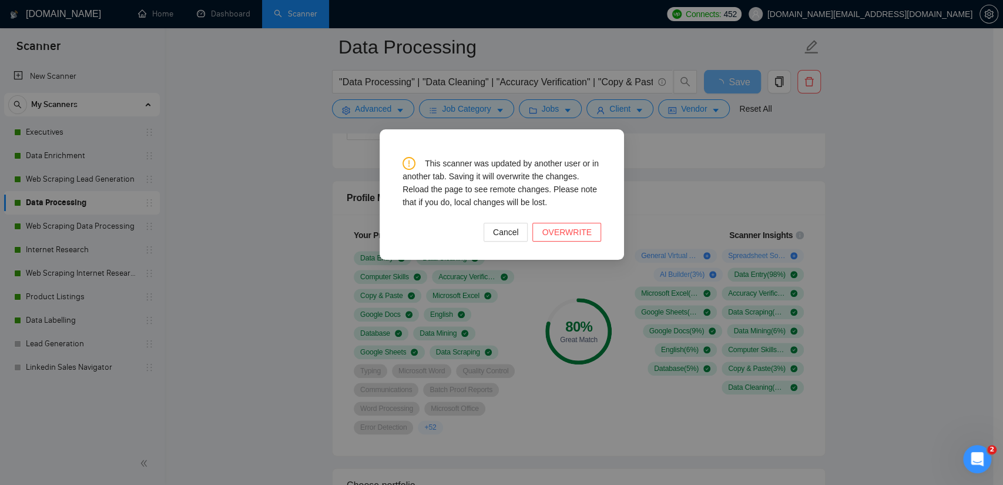
click at [92, 229] on div "This scanner was updated by another user or in another tab. Saving it will over…" at bounding box center [501, 242] width 1003 height 485
drag, startPoint x: 500, startPoint y: 166, endPoint x: 598, endPoint y: 164, distance: 97.5
click at [598, 164] on div "This scanner was updated by another user or in another tab. Saving it will over…" at bounding box center [501, 183] width 199 height 52
drag, startPoint x: 453, startPoint y: 173, endPoint x: 570, endPoint y: 174, distance: 116.9
click at [570, 174] on div "This scanner was updated by another user or in another tab. Saving it will over…" at bounding box center [501, 183] width 199 height 52
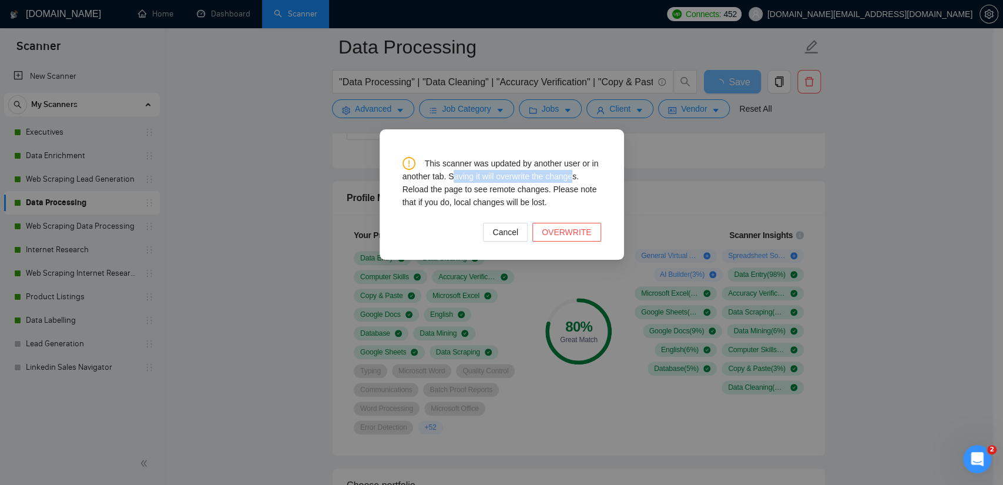
click at [570, 174] on div "This scanner was updated by another user or in another tab. Saving it will over…" at bounding box center [501, 183] width 199 height 52
click at [513, 234] on span "Cancel" at bounding box center [505, 232] width 26 height 13
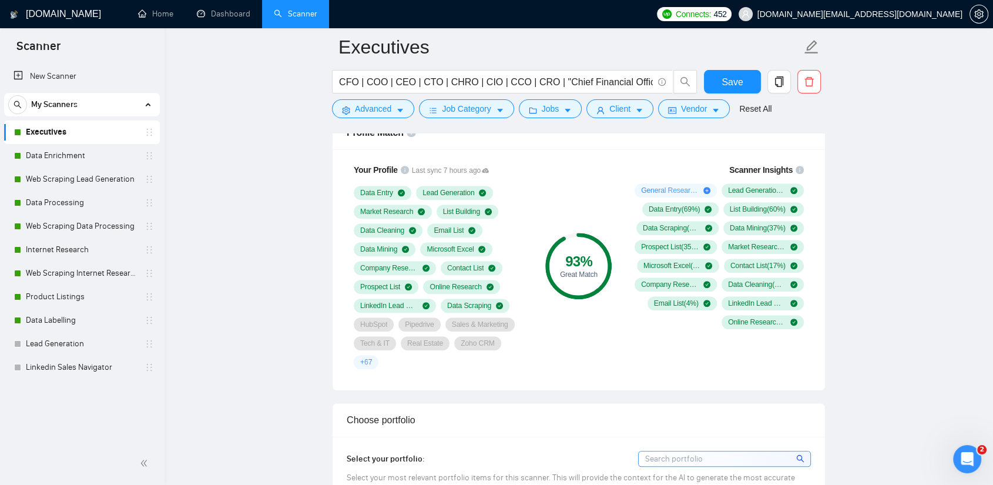
scroll to position [653, 0]
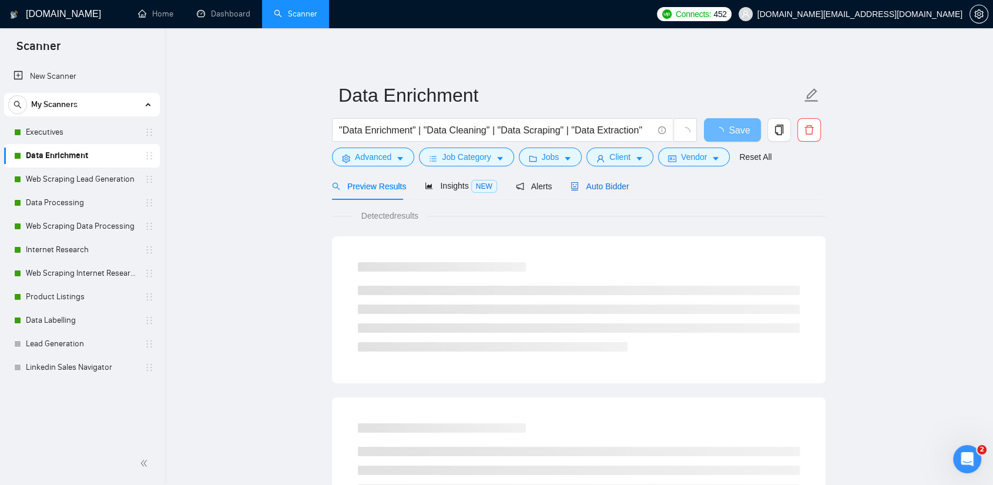
click at [613, 185] on span "Auto Bidder" at bounding box center [599, 185] width 58 height 9
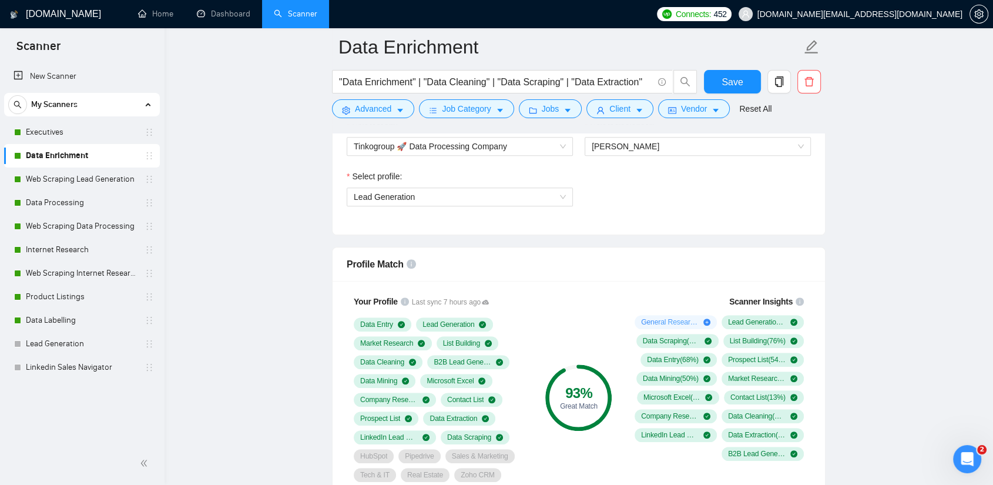
scroll to position [587, 0]
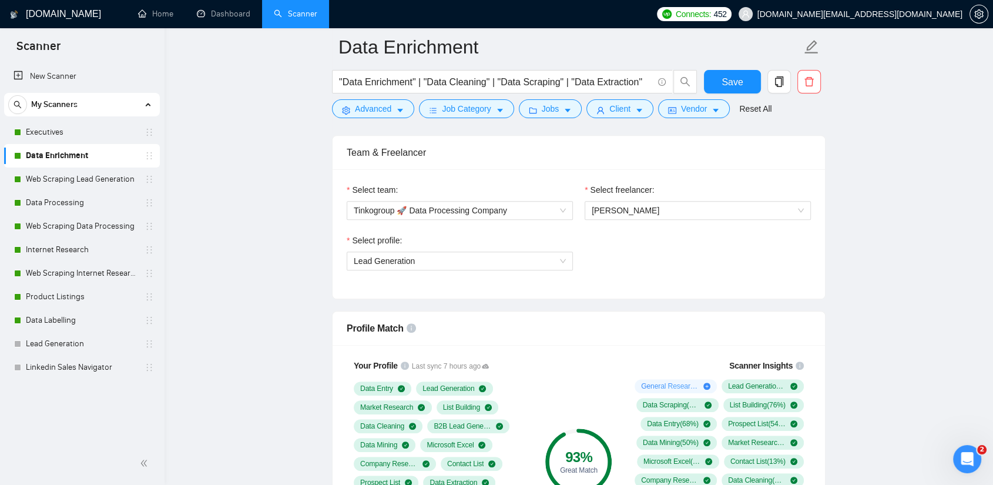
click at [87, 180] on link "Web Scraping Lead Generation" at bounding box center [82, 178] width 112 height 23
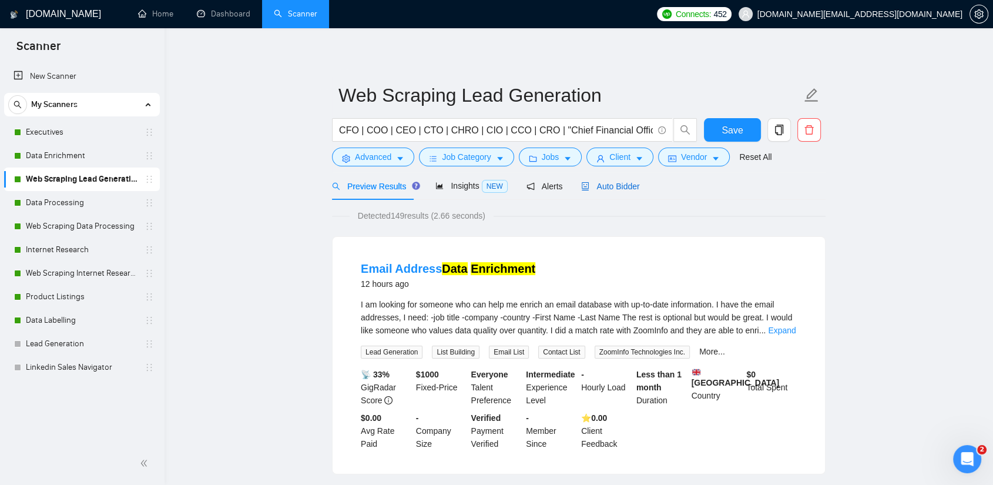
click at [609, 186] on span "Auto Bidder" at bounding box center [610, 185] width 58 height 9
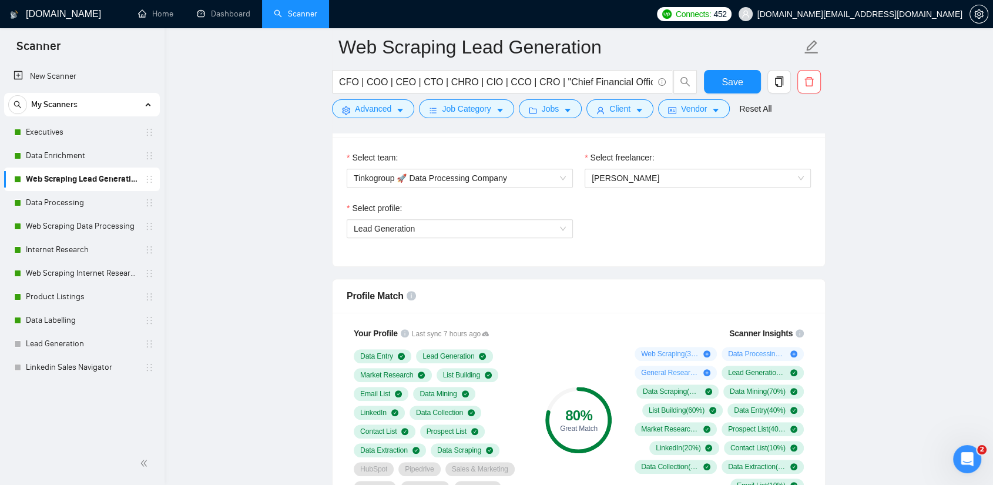
scroll to position [718, 0]
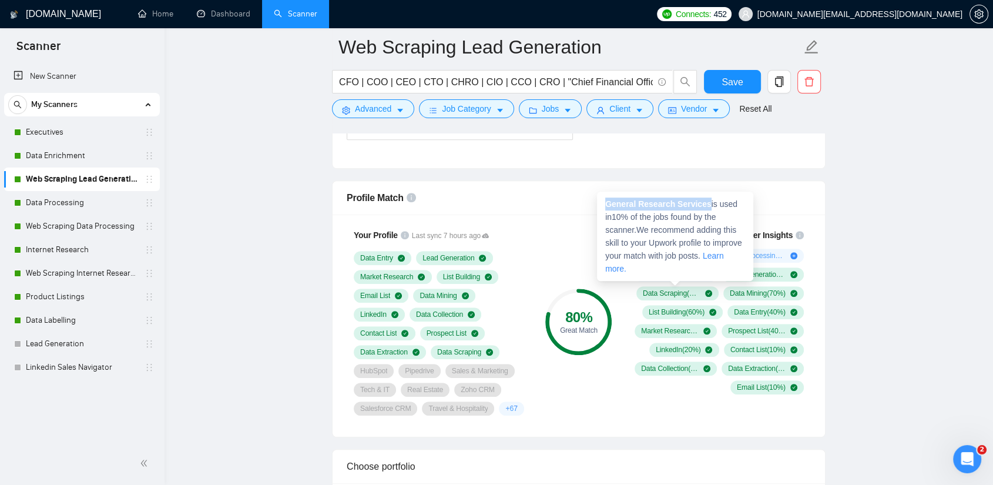
drag, startPoint x: 606, startPoint y: 206, endPoint x: 705, endPoint y: 205, distance: 98.7
click at [705, 205] on span "General Research Services is used in 10 % of the jobs found by the scanner. We …" at bounding box center [673, 236] width 137 height 74
drag, startPoint x: 643, startPoint y: 272, endPoint x: 651, endPoint y: 274, distance: 8.4
click at [651, 274] on span "General Research Services ( 10 %)" at bounding box center [670, 274] width 58 height 9
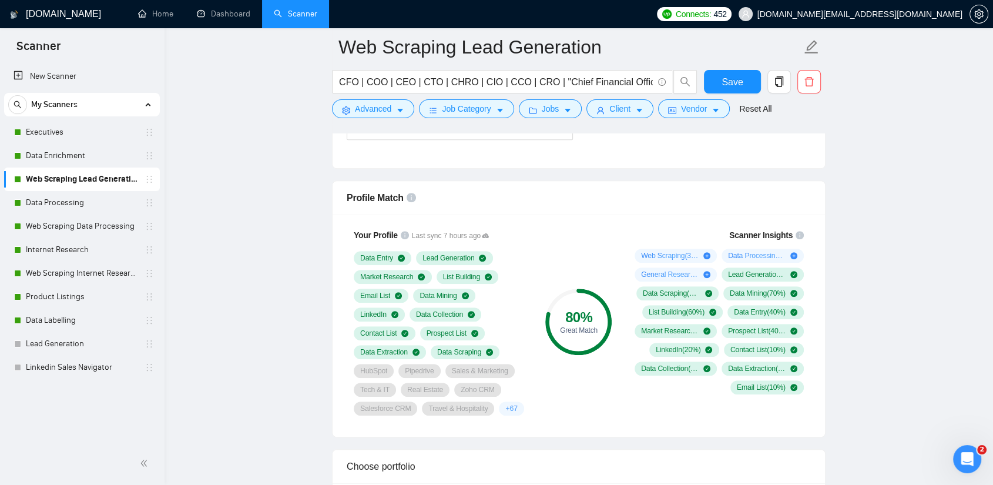
click at [660, 253] on span "Web Scraping ( 30 %)" at bounding box center [670, 255] width 58 height 9
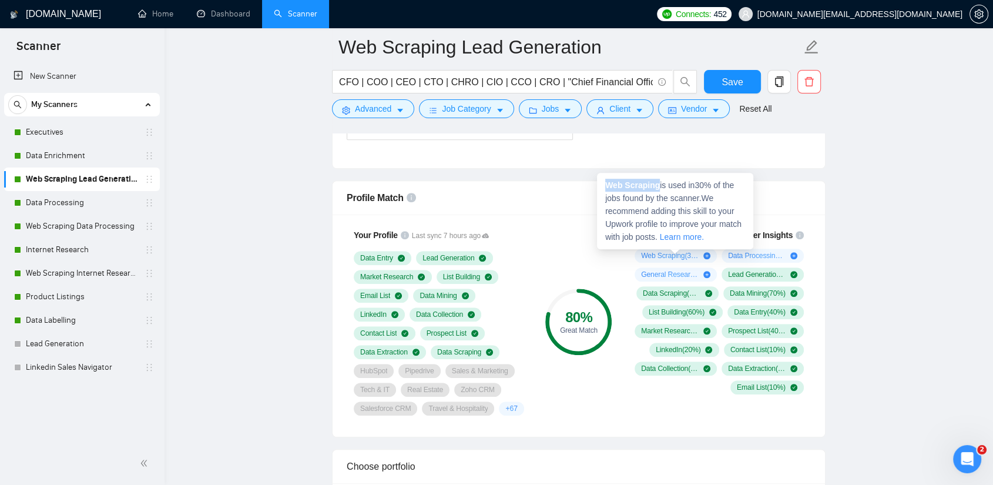
copy strong "Web Scraping"
drag, startPoint x: 656, startPoint y: 186, endPoint x: 607, endPoint y: 186, distance: 49.3
click at [607, 186] on strong "Web Scraping" at bounding box center [632, 184] width 55 height 9
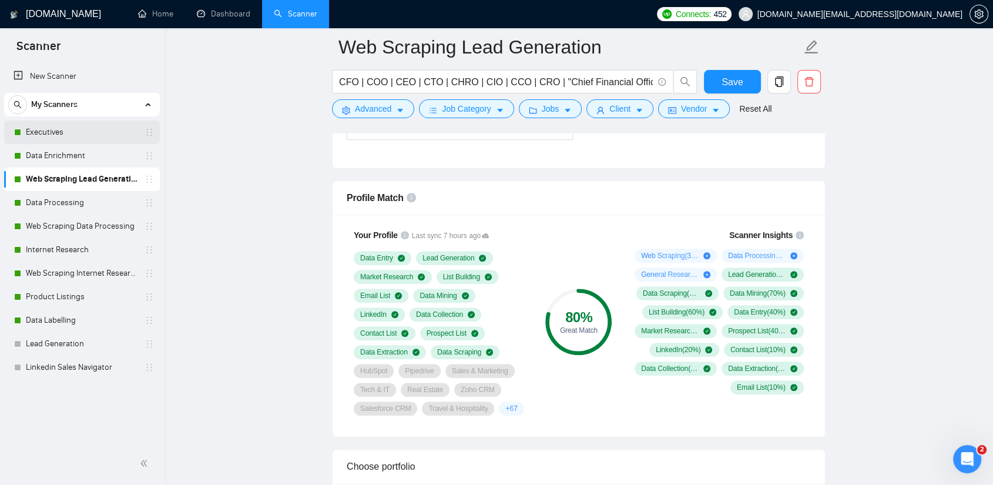
click at [78, 135] on link "Executives" at bounding box center [82, 131] width 112 height 23
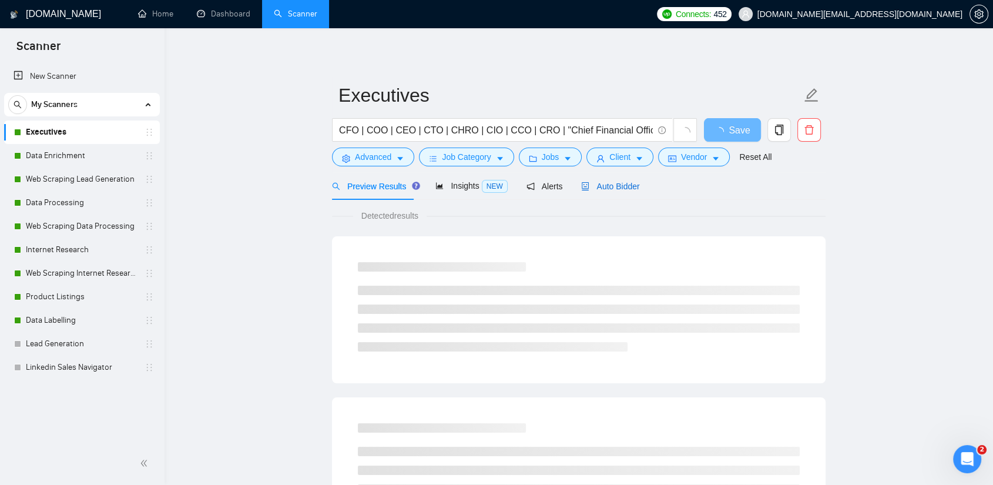
click at [616, 189] on span "Auto Bidder" at bounding box center [610, 185] width 58 height 9
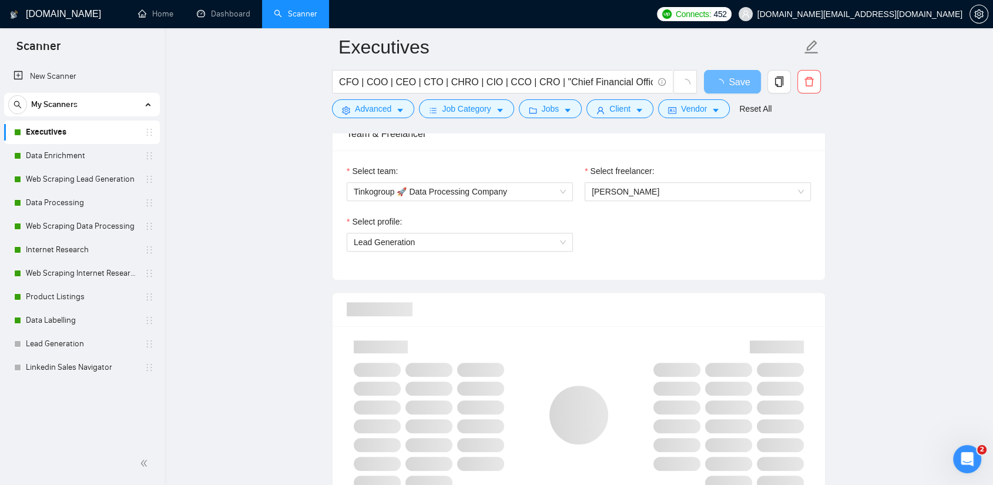
scroll to position [718, 0]
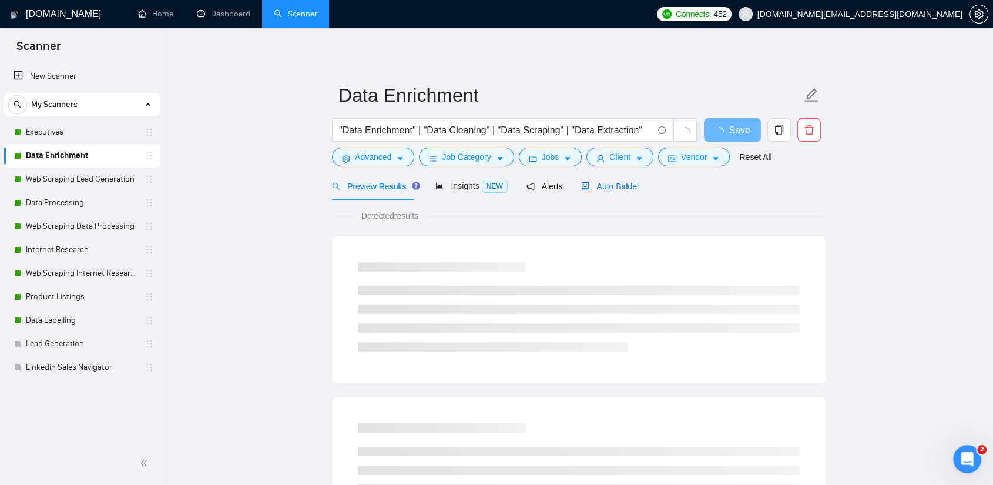
click at [583, 190] on span "Auto Bidder" at bounding box center [610, 185] width 58 height 9
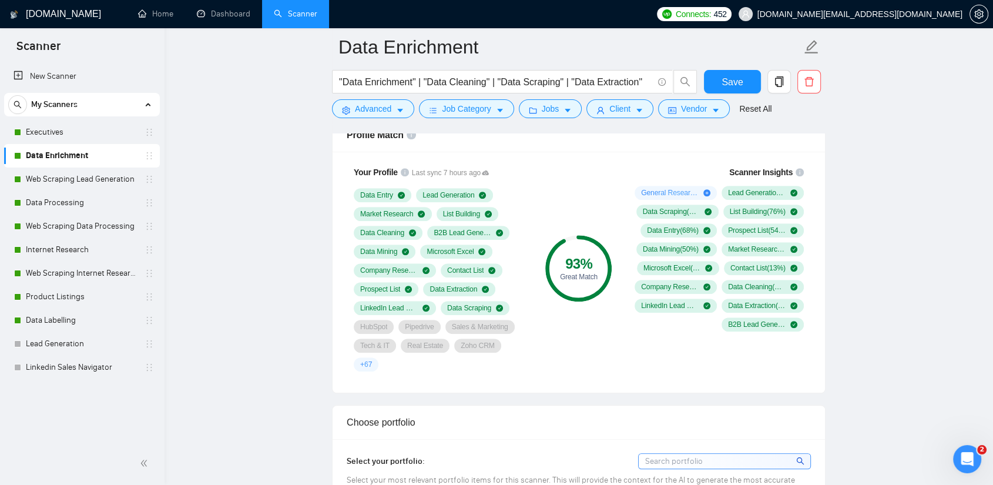
scroll to position [783, 0]
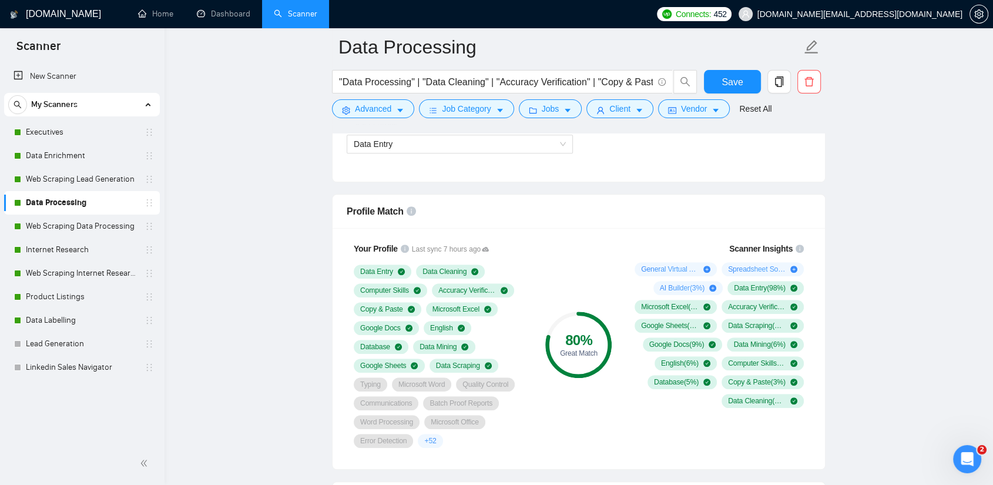
scroll to position [718, 0]
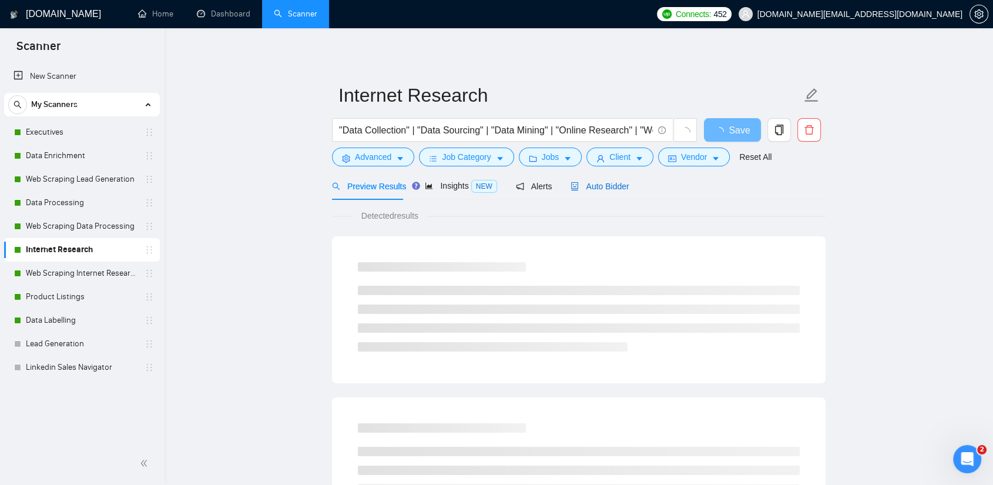
click at [592, 181] on span "Auto Bidder" at bounding box center [599, 185] width 58 height 9
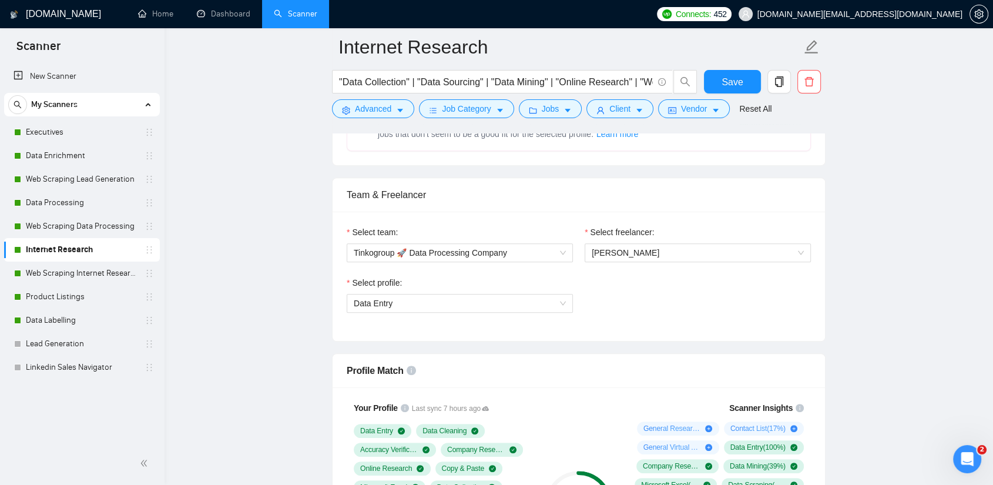
scroll to position [718, 0]
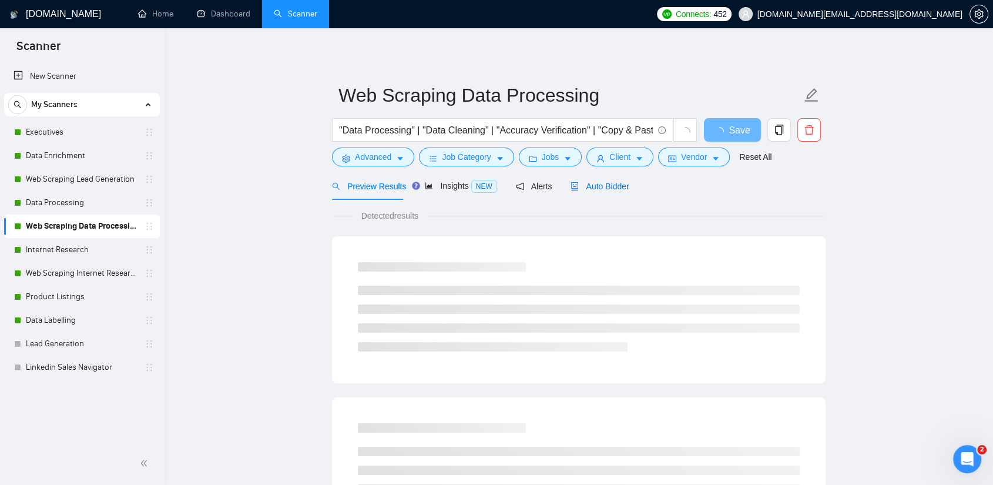
click at [600, 189] on span "Auto Bidder" at bounding box center [599, 185] width 58 height 9
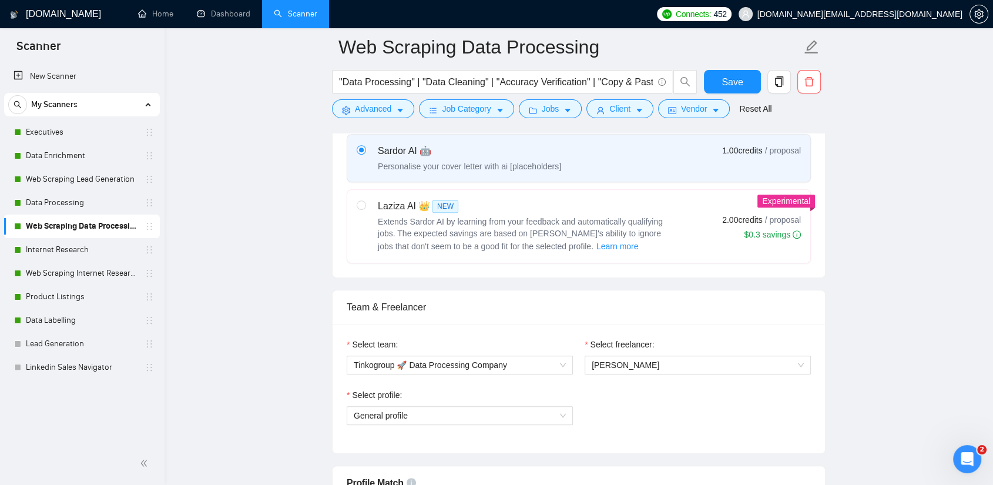
scroll to position [391, 0]
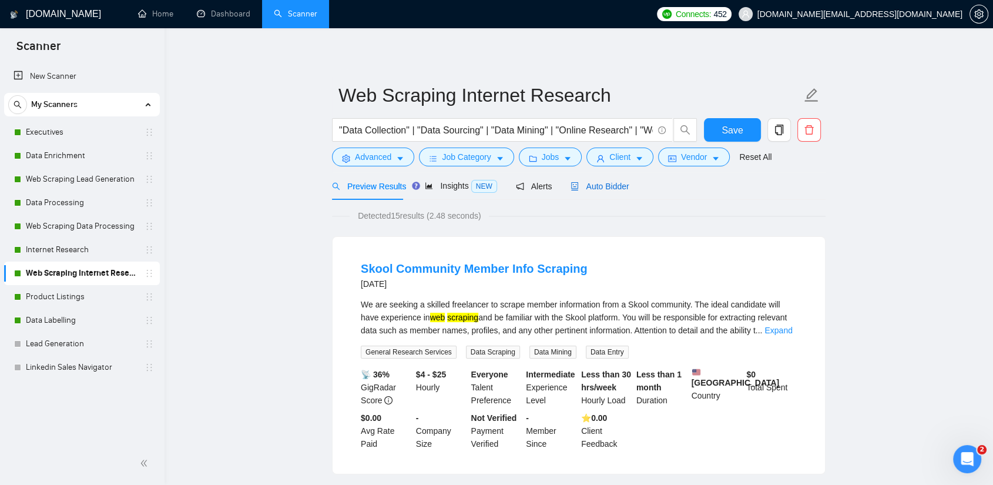
click at [623, 183] on span "Auto Bidder" at bounding box center [599, 185] width 58 height 9
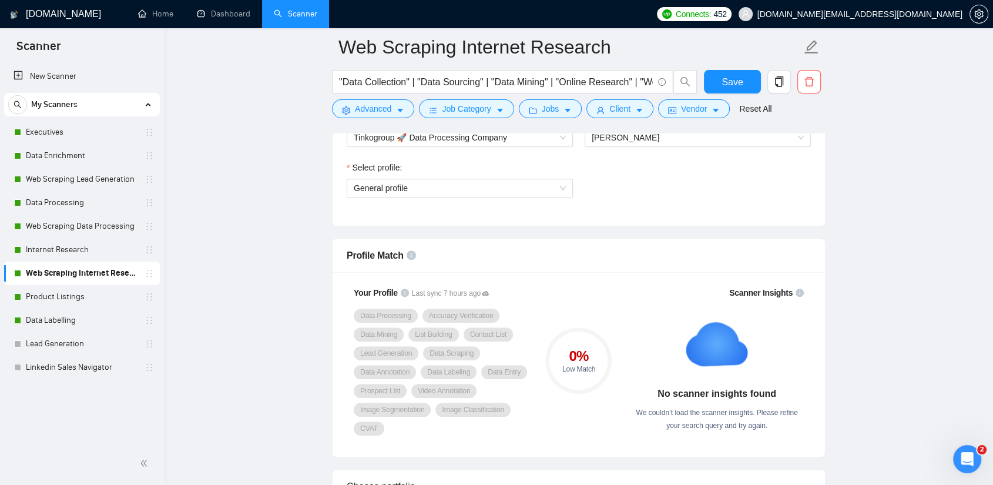
scroll to position [653, 0]
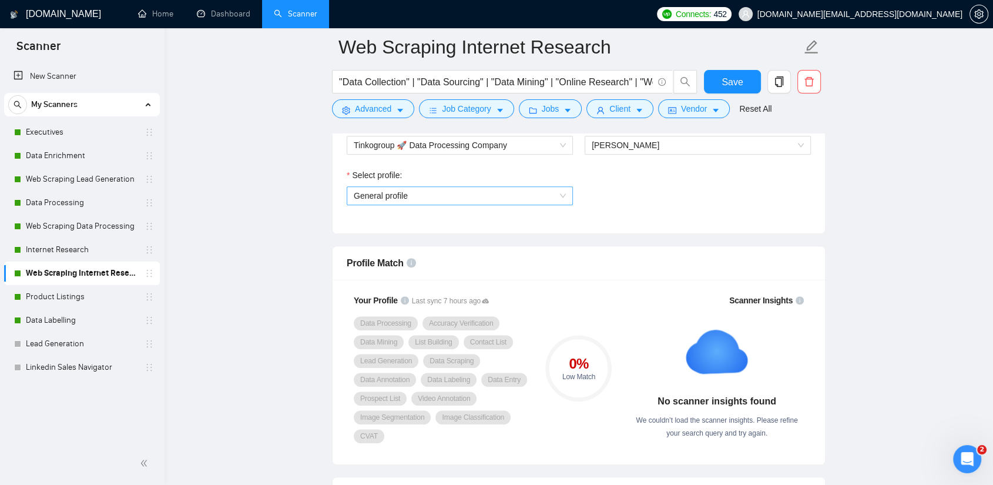
click at [443, 195] on span "General profile" at bounding box center [460, 196] width 212 height 18
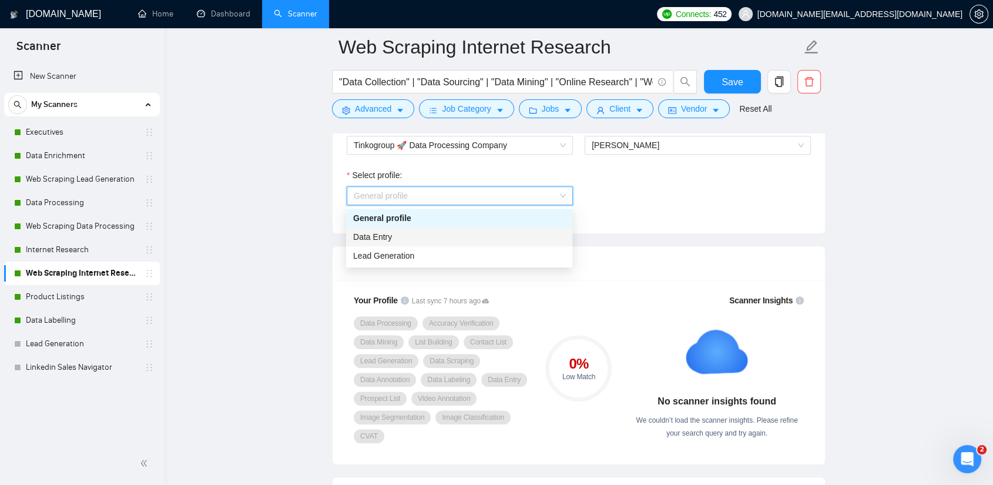
click at [424, 235] on div "Data Entry" at bounding box center [459, 236] width 212 height 13
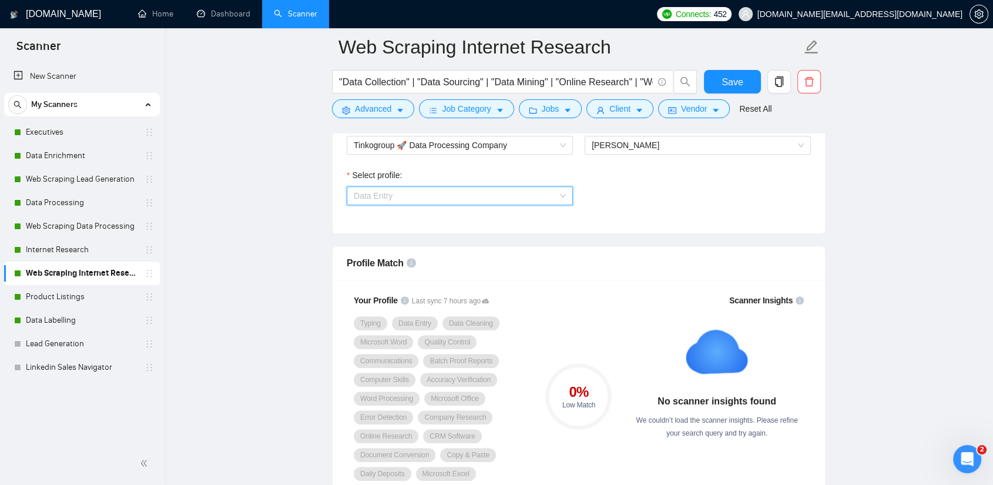
click at [407, 193] on span "Data Entry" at bounding box center [460, 196] width 212 height 18
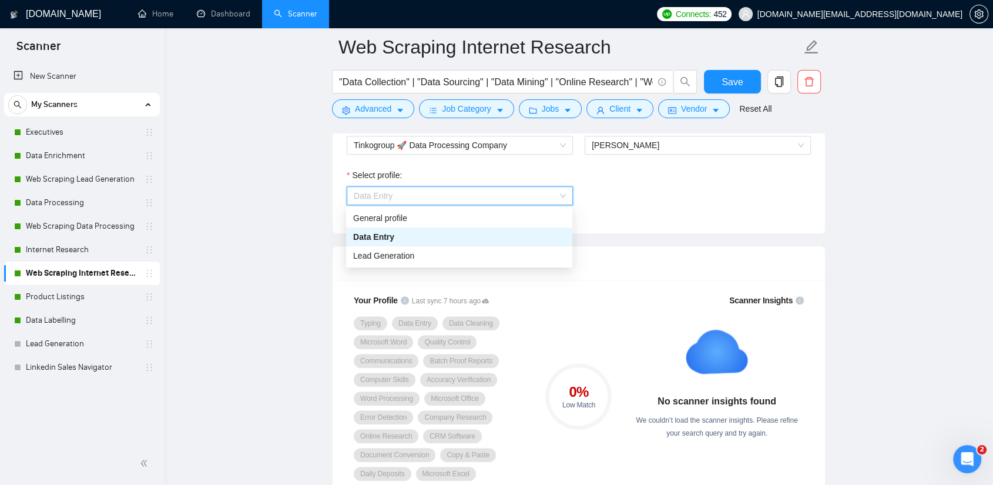
click at [374, 247] on div "Lead Generation" at bounding box center [459, 255] width 226 height 19
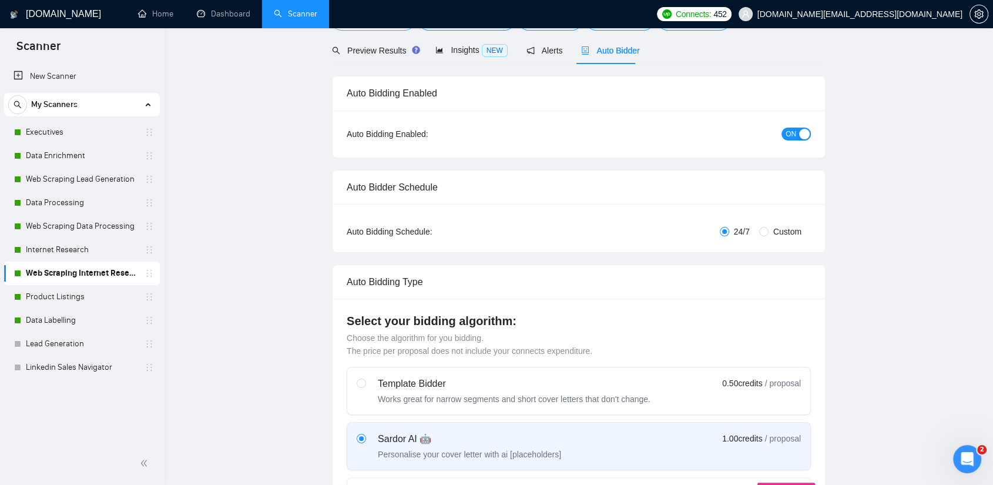
scroll to position [0, 0]
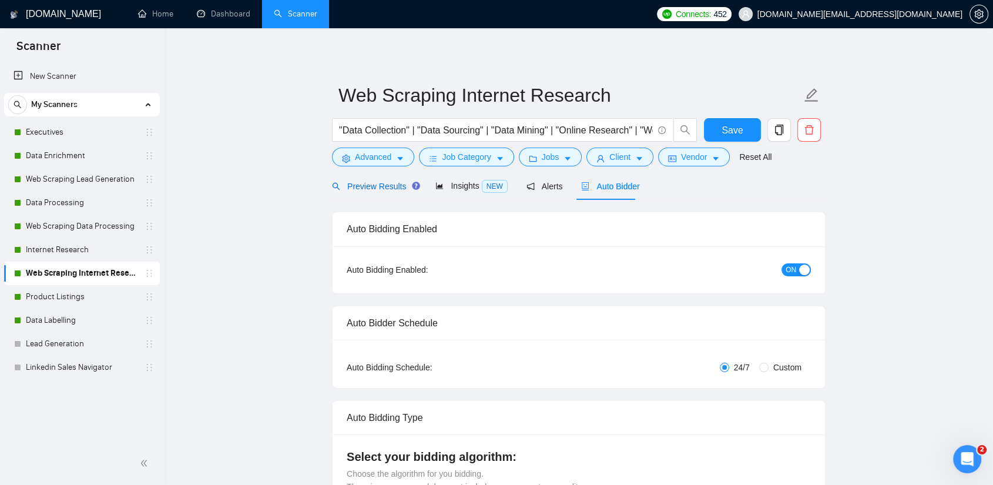
click at [372, 181] on span "Preview Results" at bounding box center [374, 185] width 85 height 9
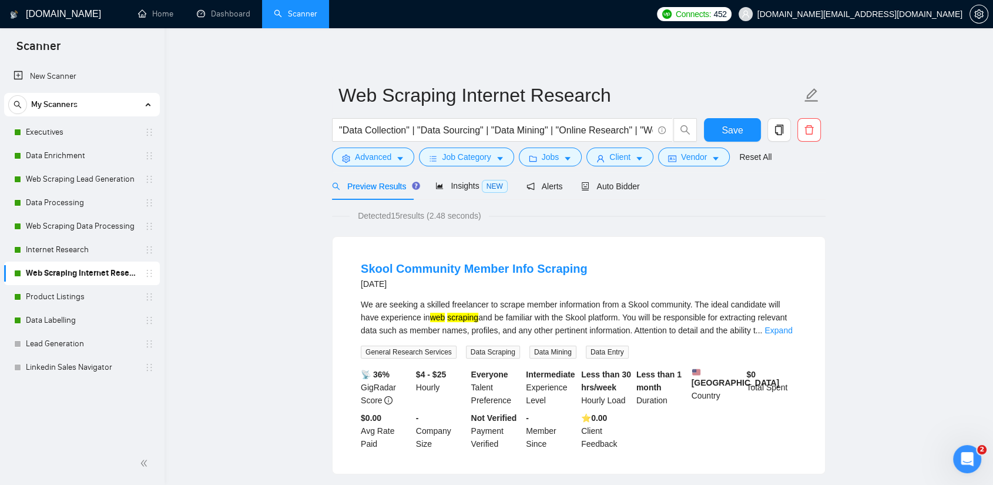
drag, startPoint x: 727, startPoint y: 319, endPoint x: 479, endPoint y: 305, distance: 248.3
click at [479, 305] on div "We are seeking a skilled freelancer to scrape member information from a Skool c…" at bounding box center [579, 317] width 436 height 39
drag, startPoint x: 466, startPoint y: 319, endPoint x: 569, endPoint y: 318, distance: 102.2
click at [569, 318] on div "We are seeking a skilled freelancer to scrape member information from a Skool c…" at bounding box center [579, 317] width 436 height 39
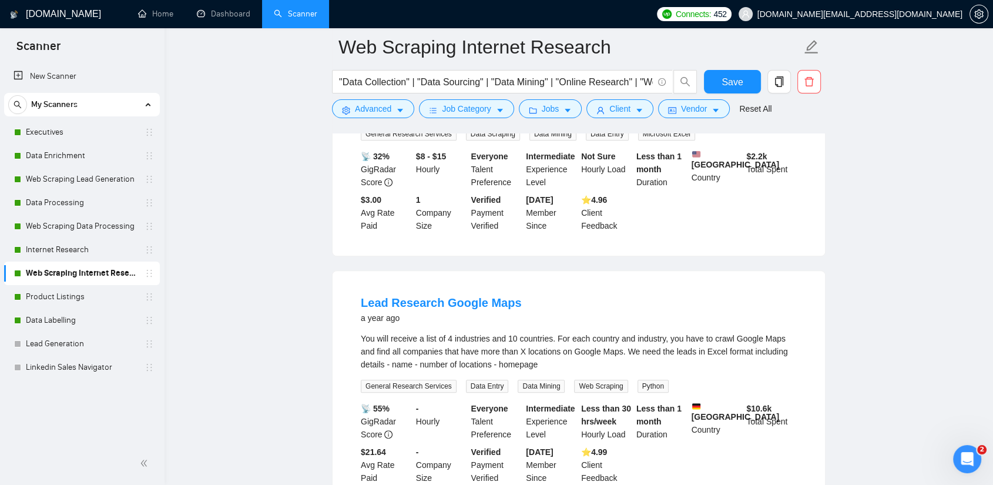
scroll to position [1109, 0]
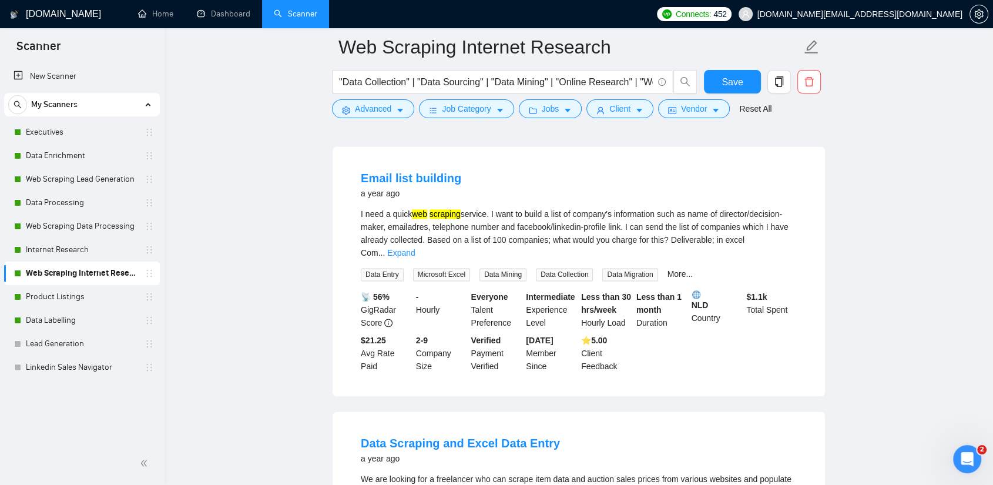
drag, startPoint x: 489, startPoint y: 402, endPoint x: 307, endPoint y: 358, distance: 186.8
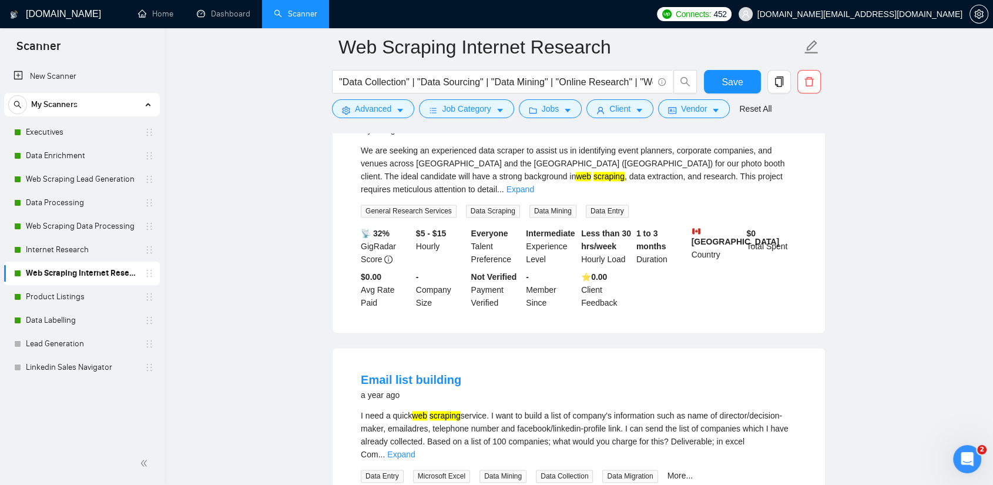
scroll to position [1501, 0]
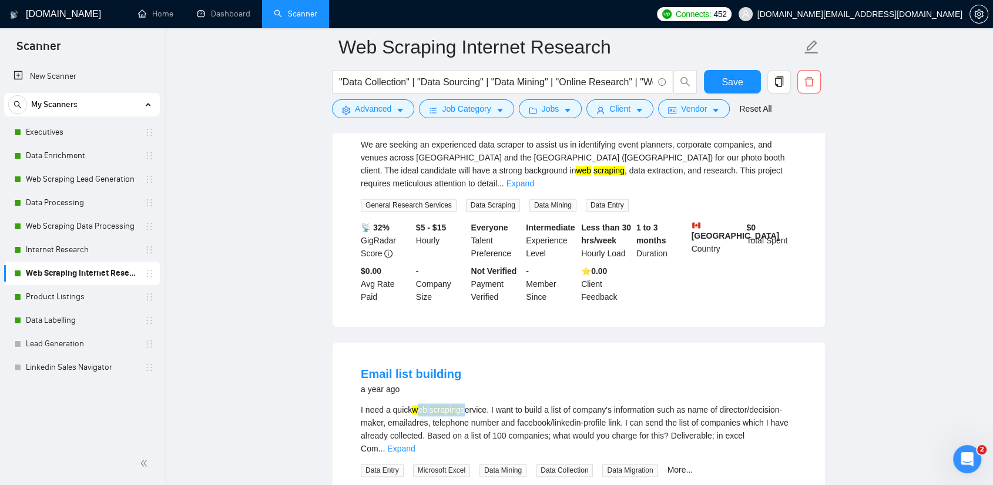
drag, startPoint x: 422, startPoint y: 342, endPoint x: 464, endPoint y: 342, distance: 41.7
click at [464, 403] on div "I need a quick web scraping service. I want to build a list of company's inform…" at bounding box center [579, 429] width 436 height 52
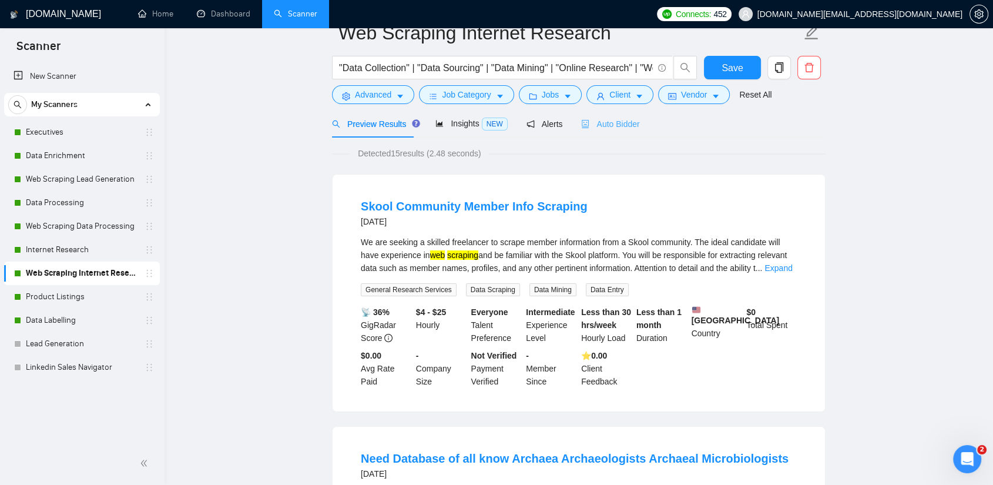
scroll to position [0, 0]
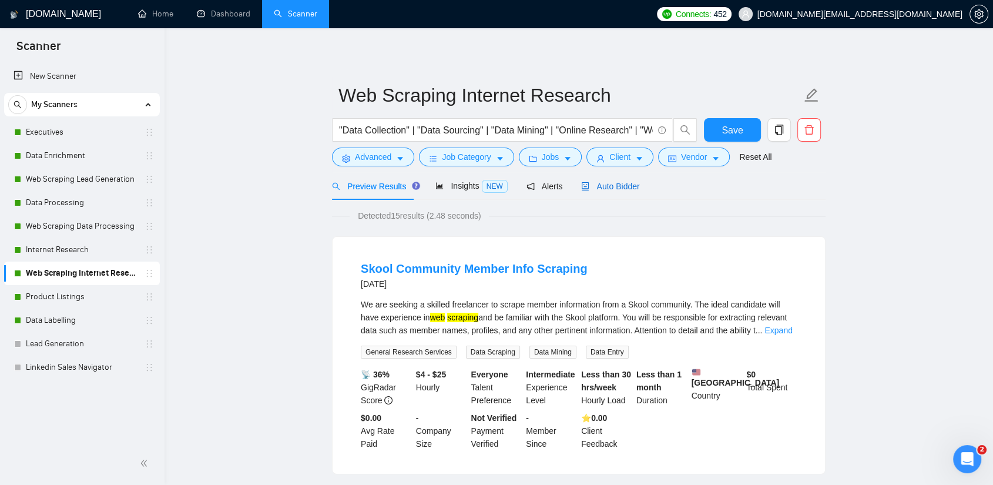
click at [618, 191] on span "Auto Bidder" at bounding box center [610, 185] width 58 height 9
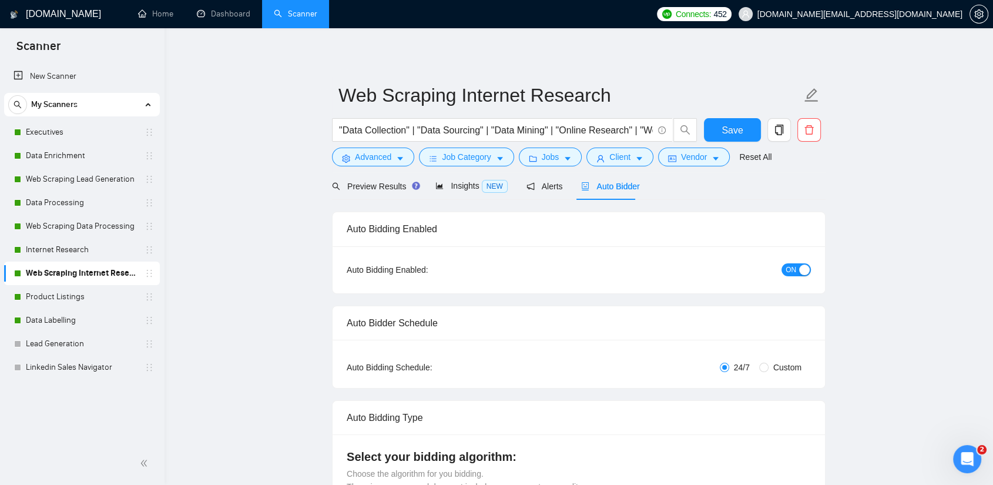
click at [789, 273] on span "ON" at bounding box center [790, 269] width 11 height 13
click at [734, 125] on span "Save" at bounding box center [731, 130] width 21 height 15
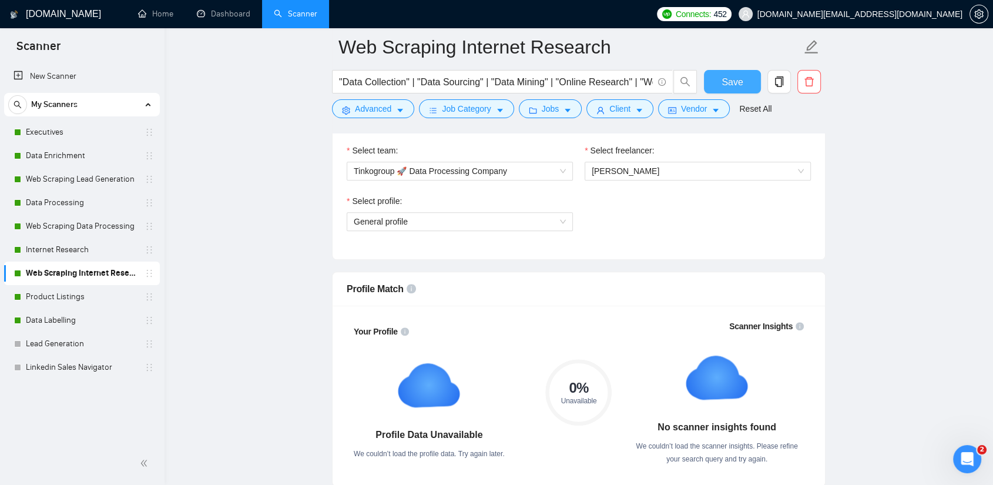
scroll to position [587, 0]
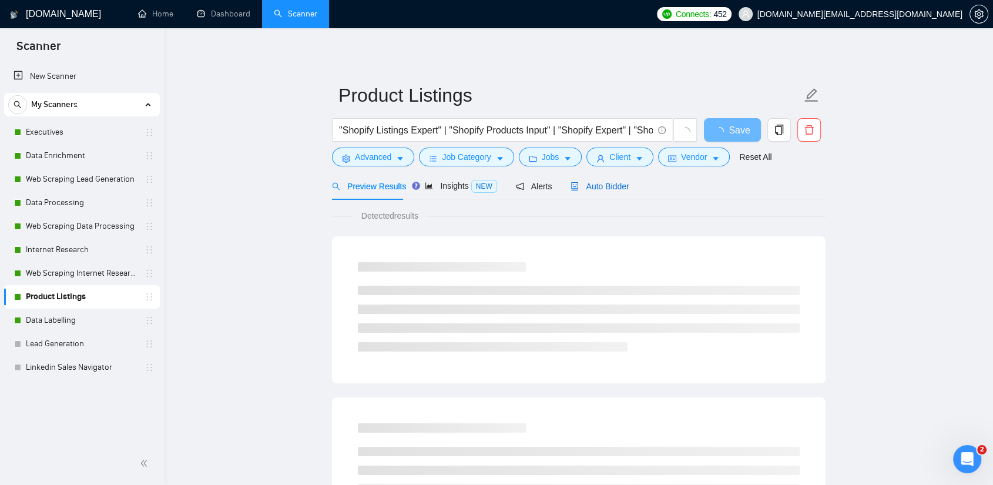
click at [607, 183] on span "Auto Bidder" at bounding box center [599, 185] width 58 height 9
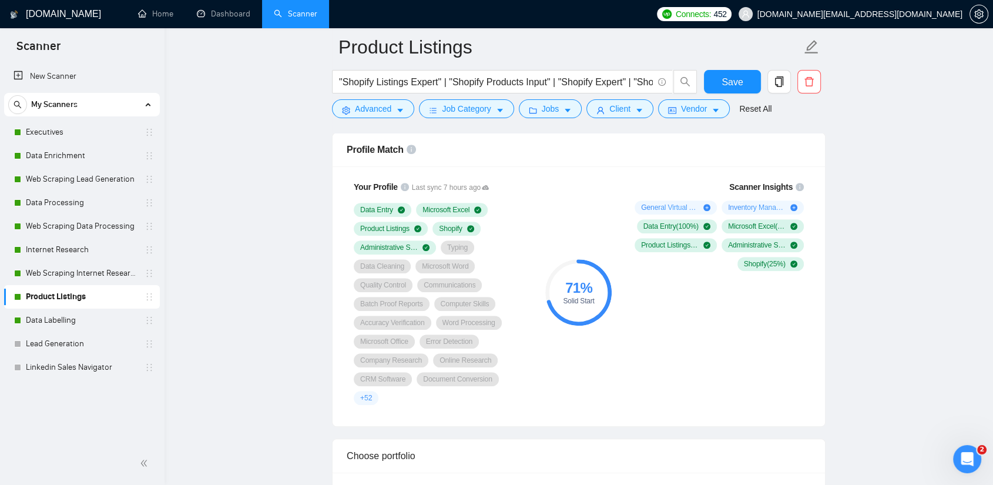
scroll to position [783, 0]
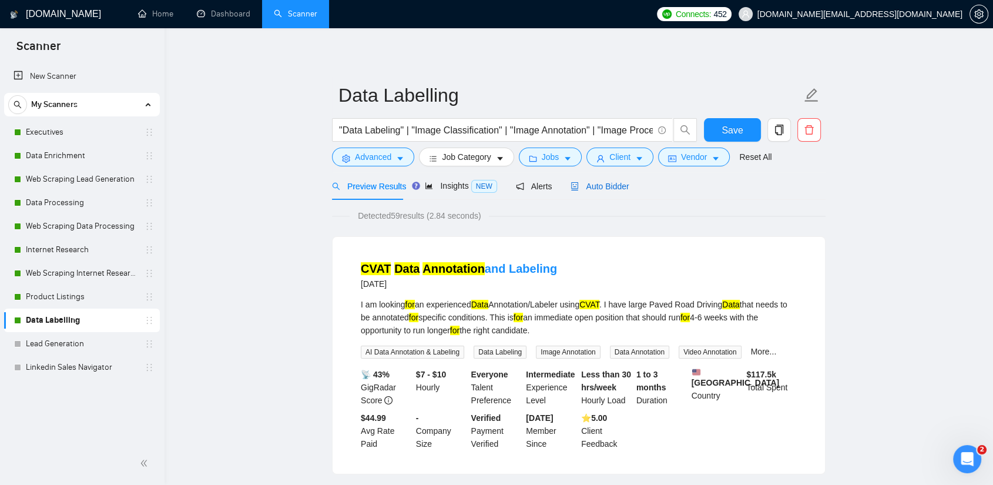
click at [583, 185] on span "Auto Bidder" at bounding box center [599, 185] width 58 height 9
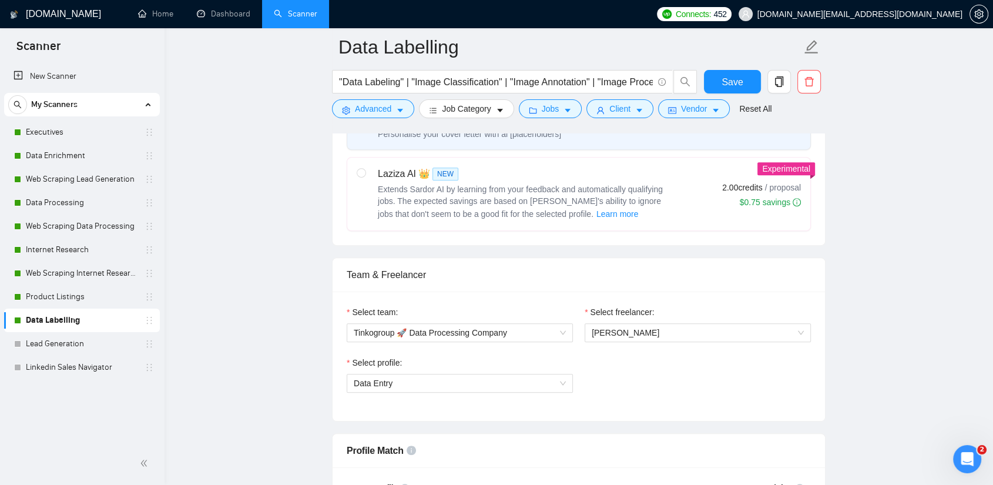
scroll to position [783, 0]
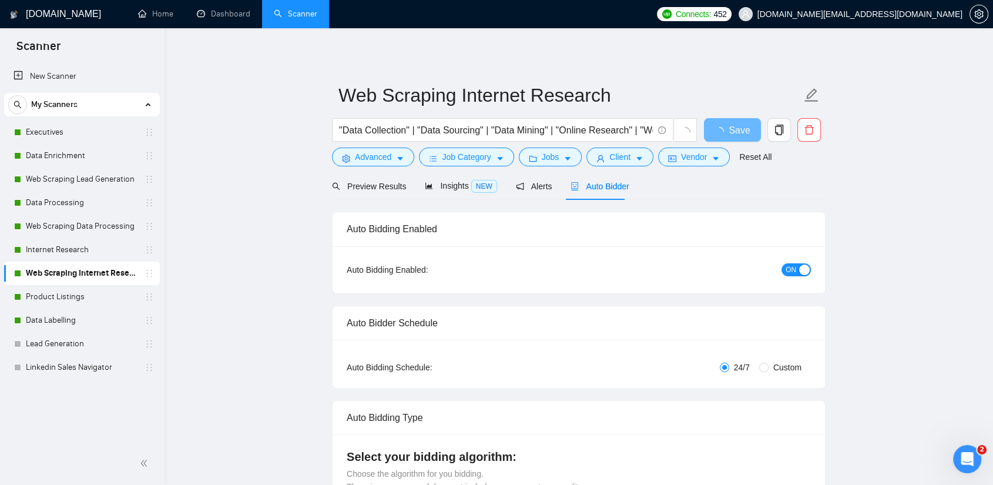
click at [596, 186] on span "Auto Bidder" at bounding box center [599, 185] width 58 height 9
click at [784, 276] on div "ON" at bounding box center [733, 269] width 154 height 19
click at [789, 271] on span "ON" at bounding box center [790, 269] width 11 height 13
click at [730, 130] on span "Save" at bounding box center [738, 130] width 21 height 15
click at [728, 137] on span "Save" at bounding box center [731, 130] width 21 height 15
